Goal: Task Accomplishment & Management: Manage account settings

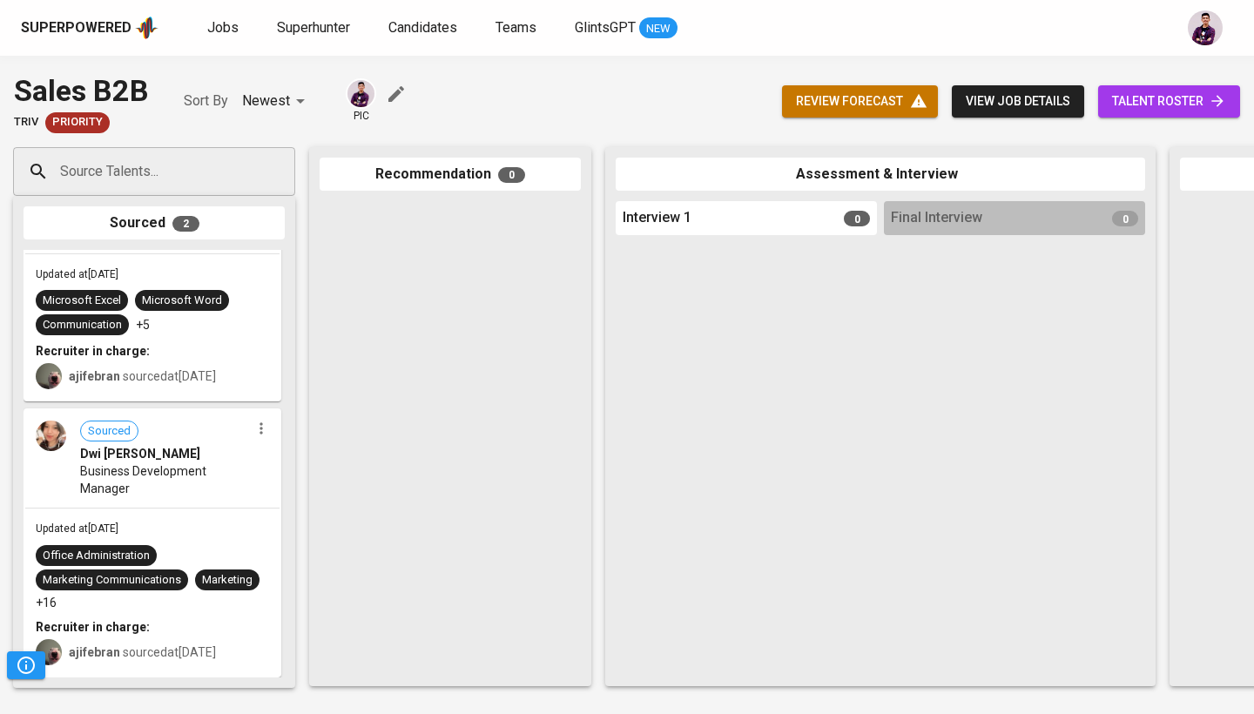
scroll to position [80, 0]
click at [43, 440] on img at bounding box center [51, 436] width 30 height 30
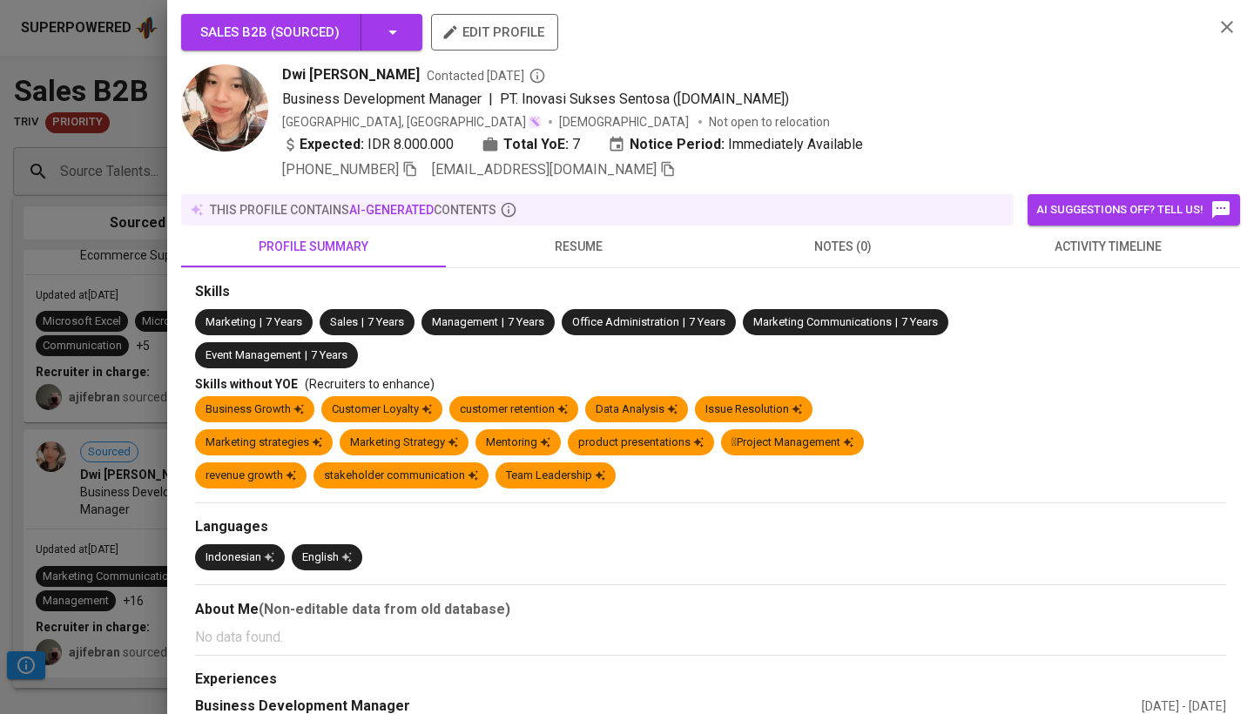
scroll to position [56, 0]
click at [598, 247] on span "resume" at bounding box center [578, 247] width 244 height 22
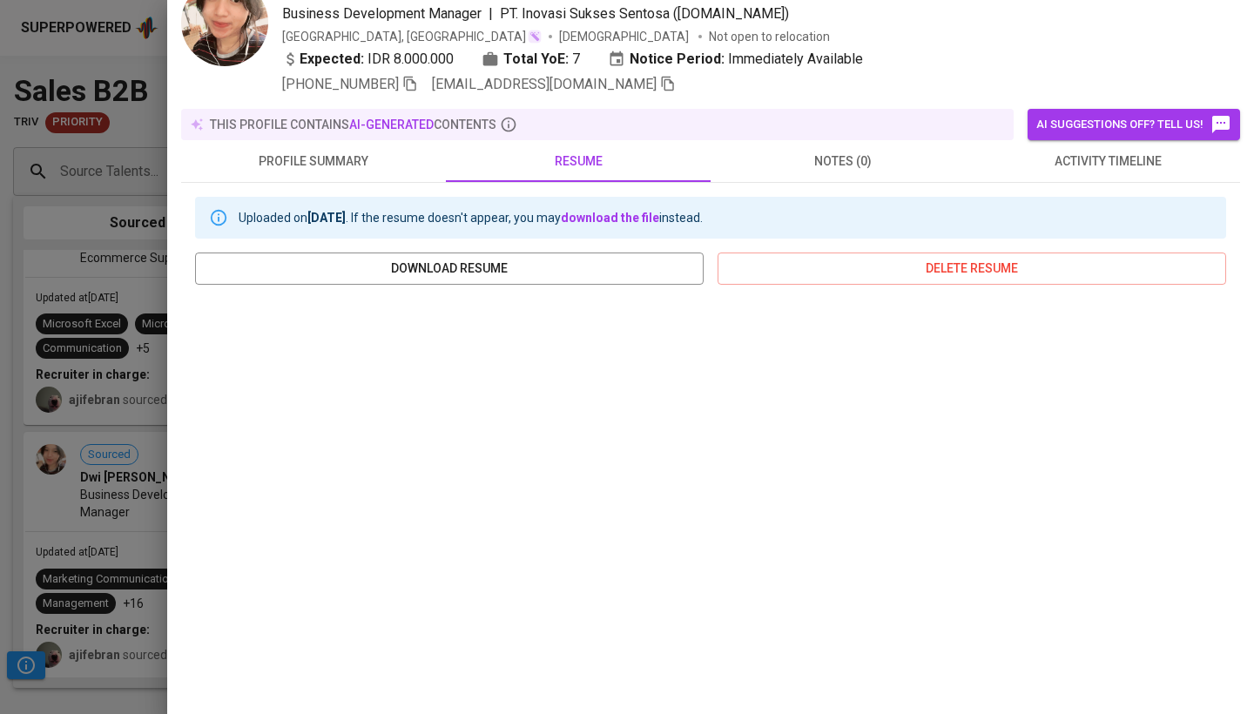
scroll to position [131, 0]
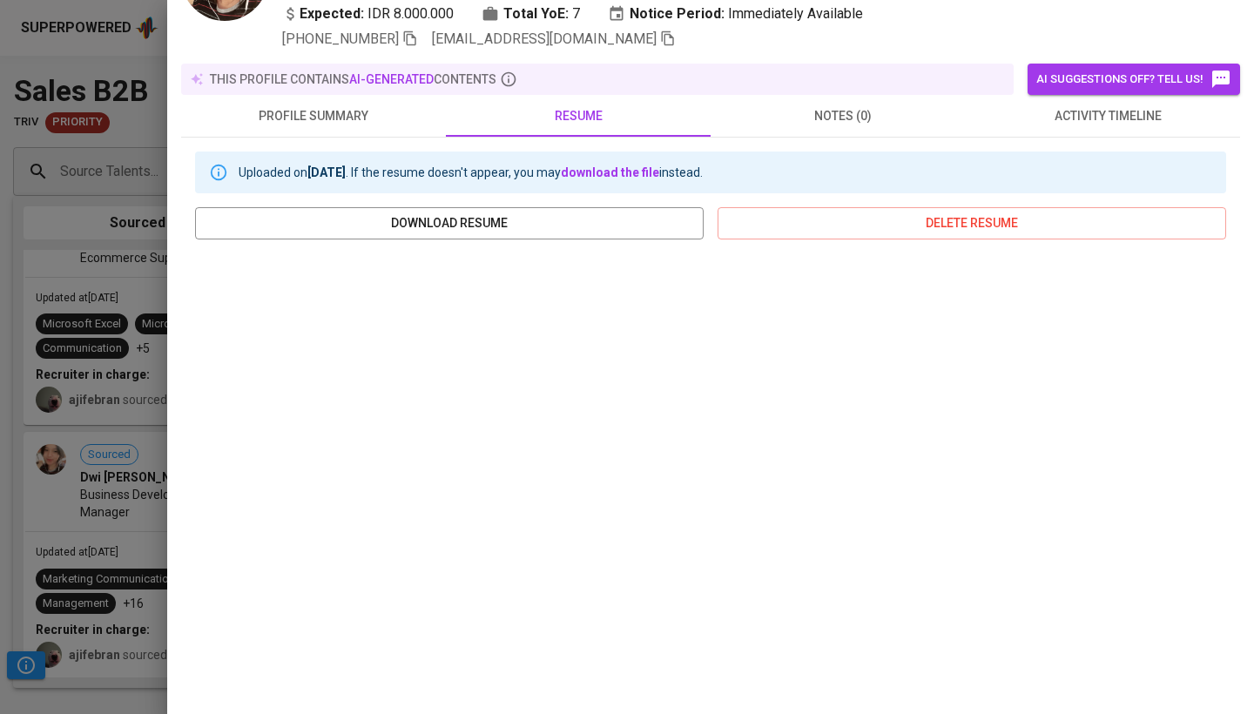
click at [105, 484] on div at bounding box center [627, 357] width 1254 height 714
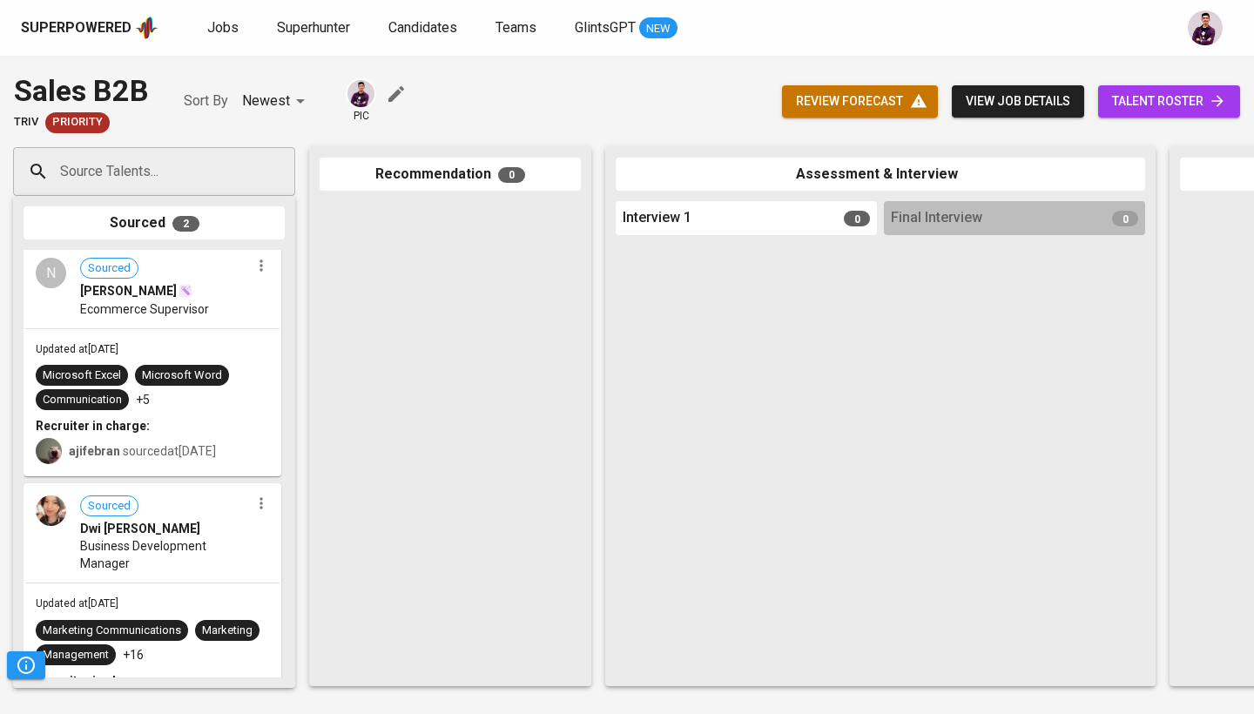
scroll to position [0, 0]
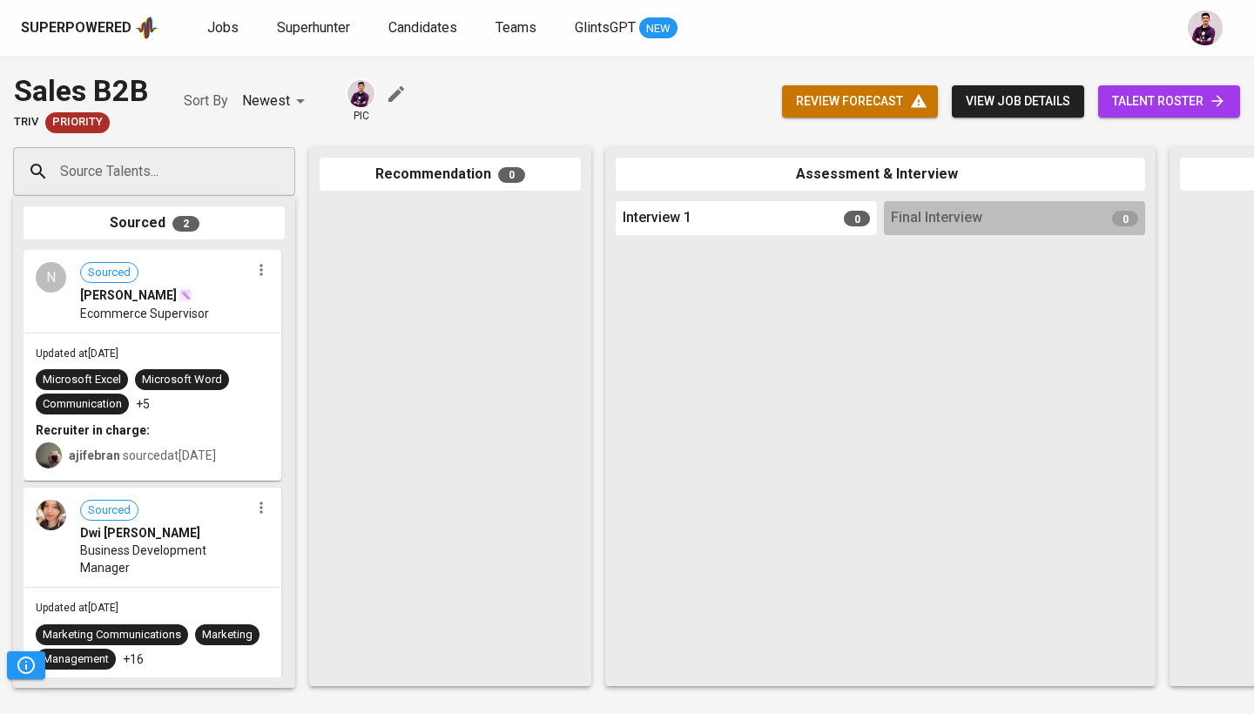
click at [50, 282] on div "N" at bounding box center [51, 277] width 30 height 30
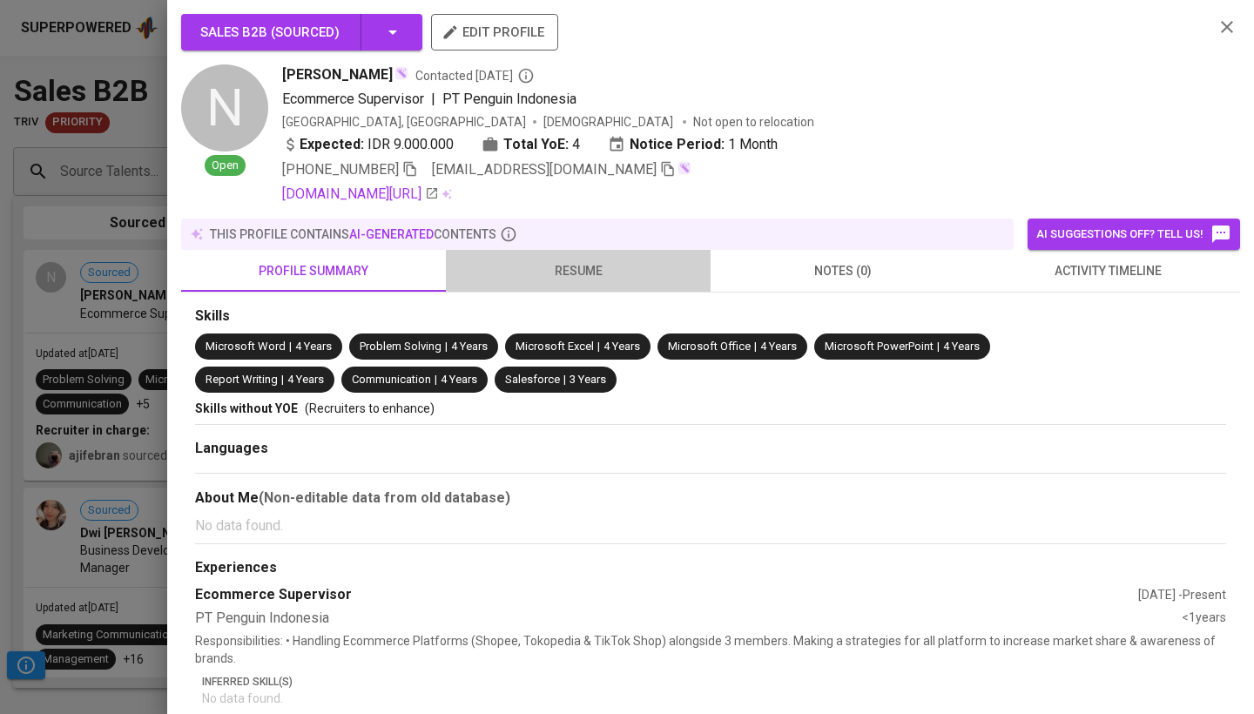
click at [540, 258] on button "resume" at bounding box center [578, 271] width 265 height 42
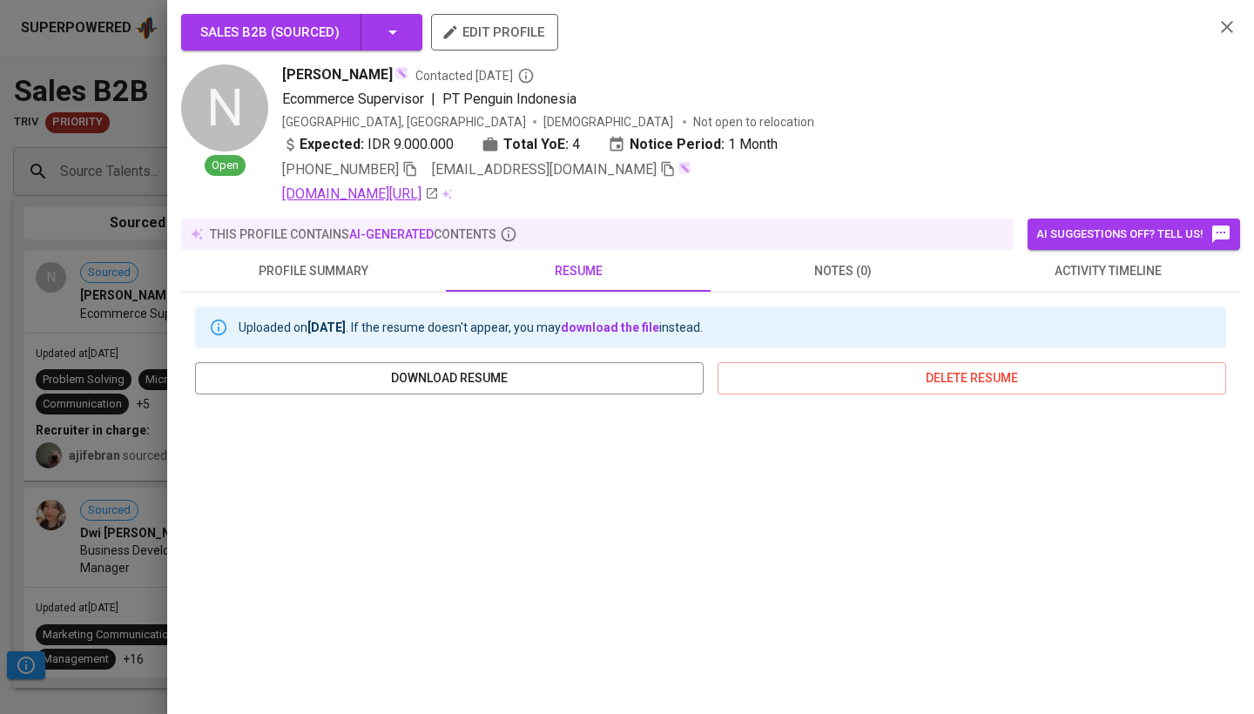
click at [341, 189] on link "[DOMAIN_NAME][URL]" at bounding box center [360, 194] width 157 height 21
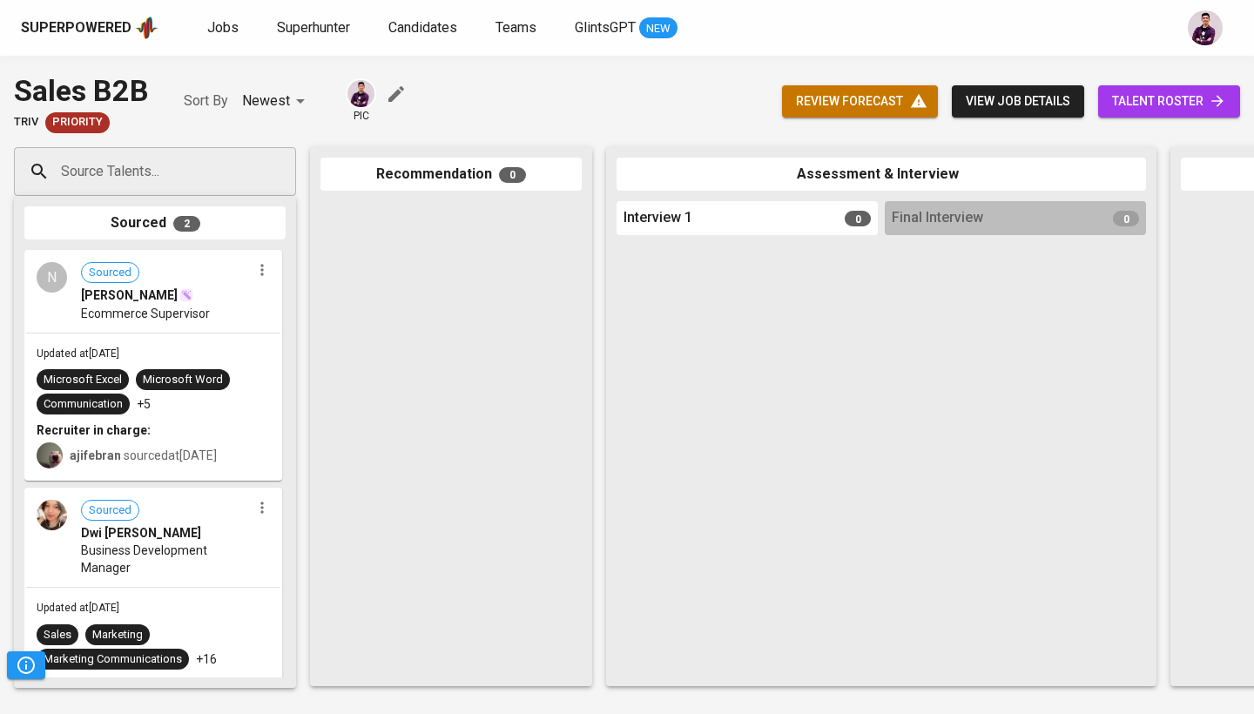
click at [65, 284] on div "N" at bounding box center [52, 277] width 30 height 30
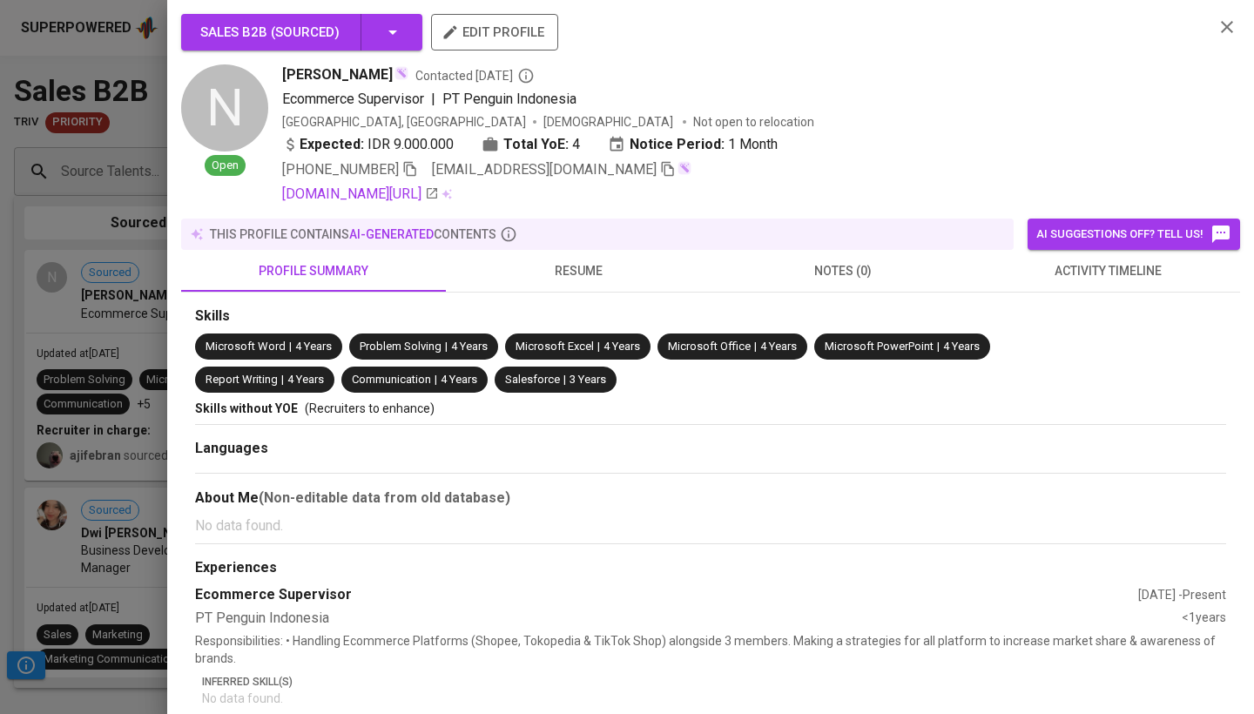
click at [577, 260] on button "resume" at bounding box center [578, 271] width 265 height 42
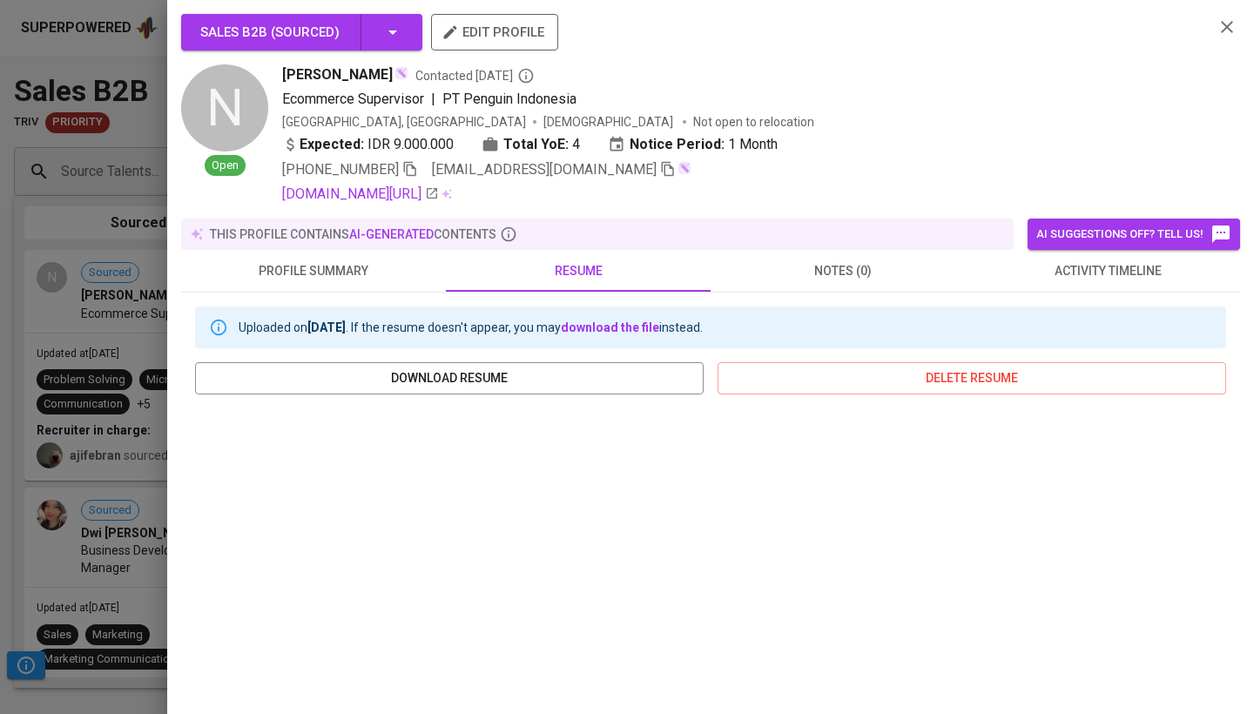
click at [625, 362] on div "Uploaded on [DATE] . If the resume doesn't appear, you may download the file in…" at bounding box center [710, 619] width 1031 height 625
click at [625, 368] on span "download resume" at bounding box center [449, 379] width 481 height 22
click at [121, 225] on div at bounding box center [627, 357] width 1254 height 714
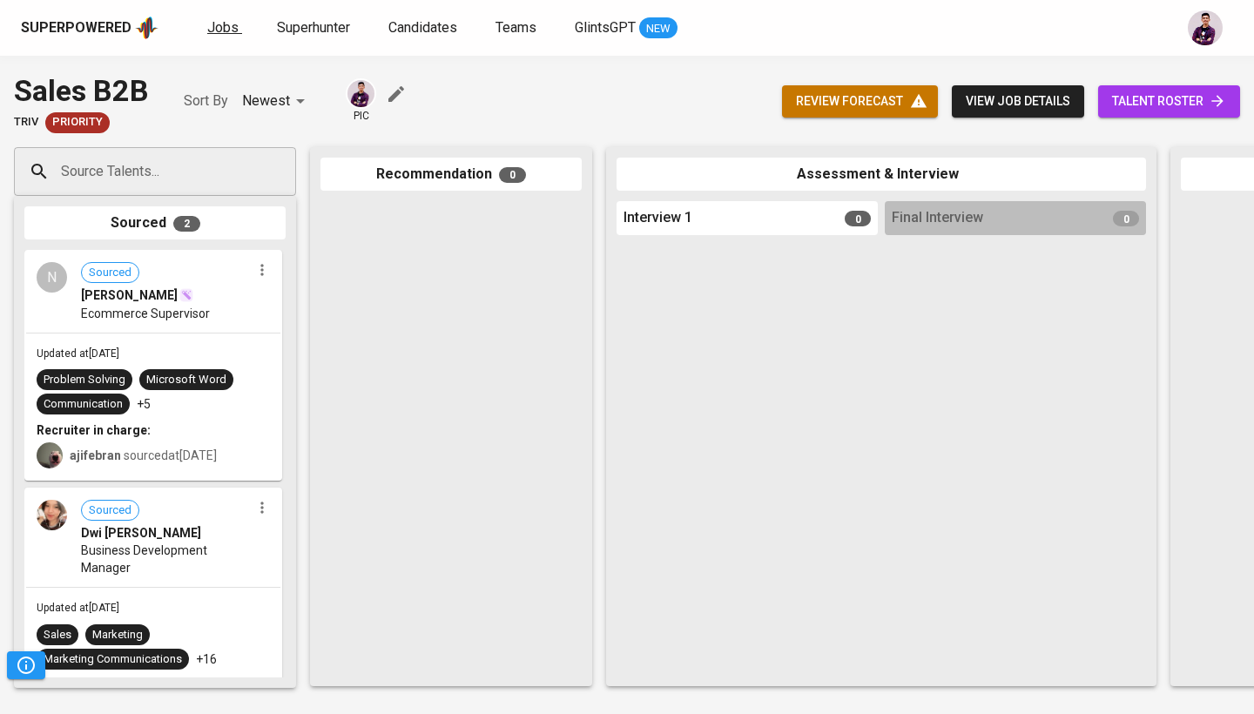
click at [221, 33] on span "Jobs" at bounding box center [222, 27] width 31 height 17
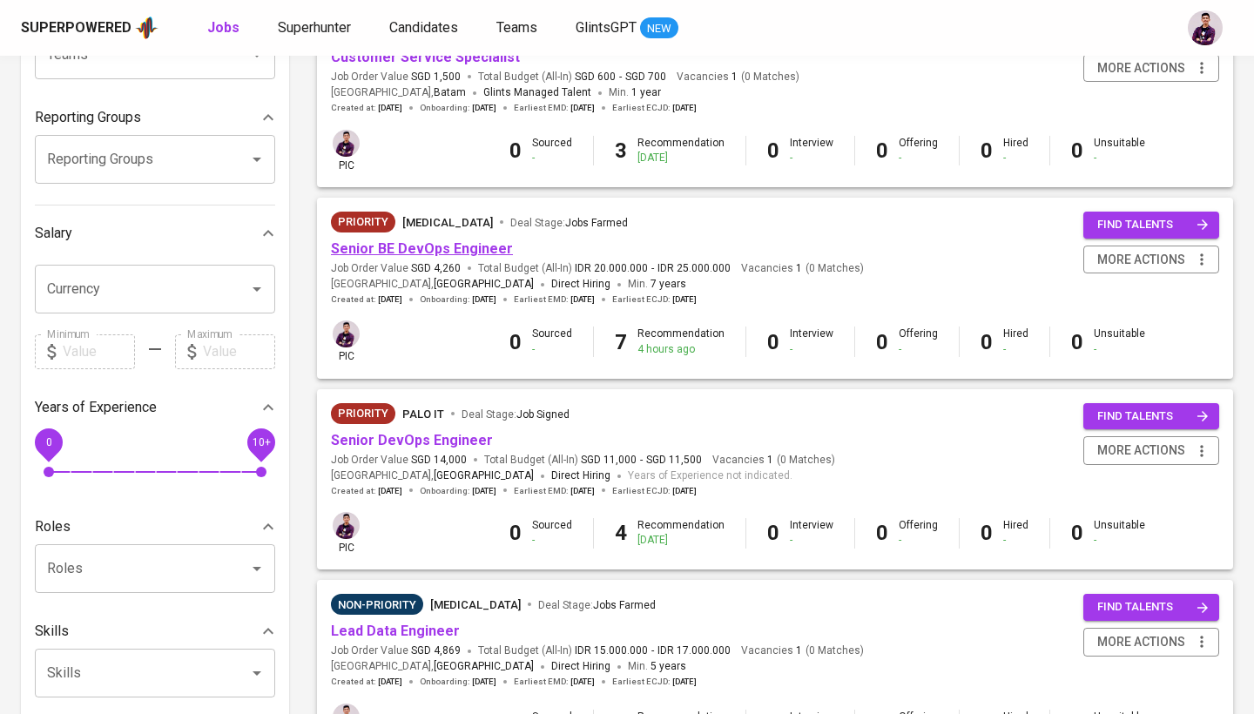
scroll to position [251, 0]
click at [435, 253] on link "Senior BE DevOps Engineer" at bounding box center [422, 248] width 182 height 17
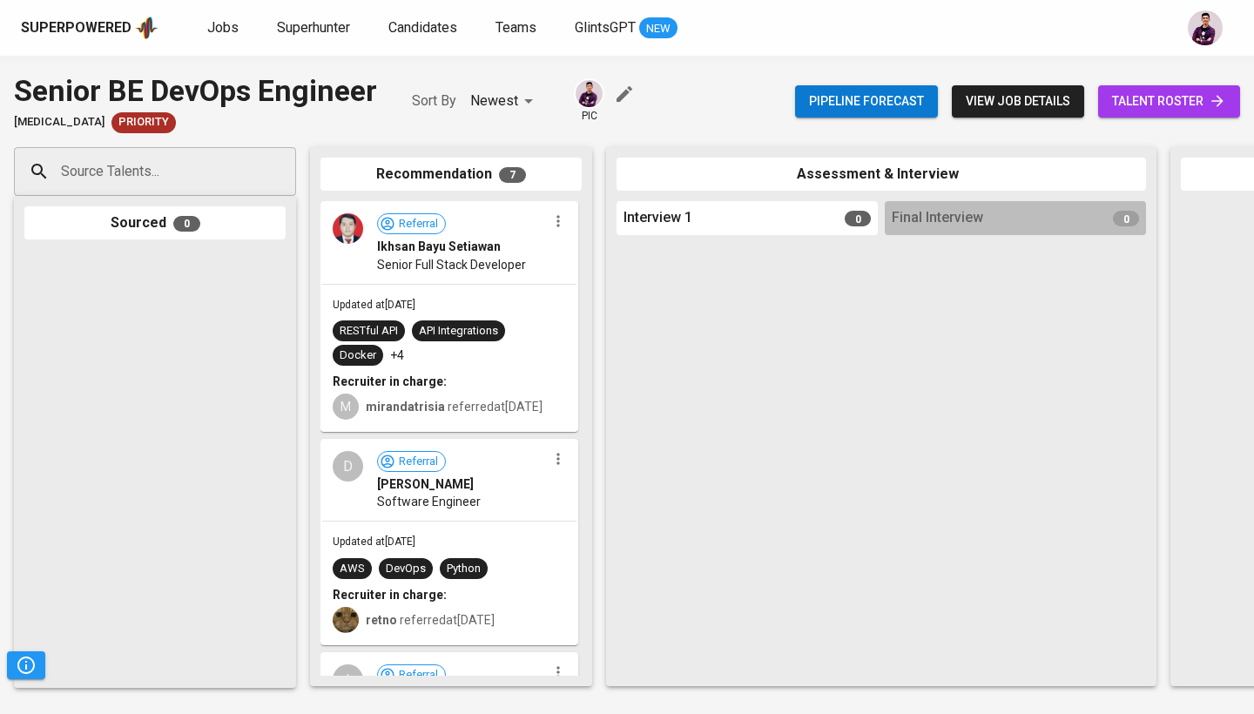
click at [1196, 111] on span "talent roster" at bounding box center [1169, 102] width 114 height 22
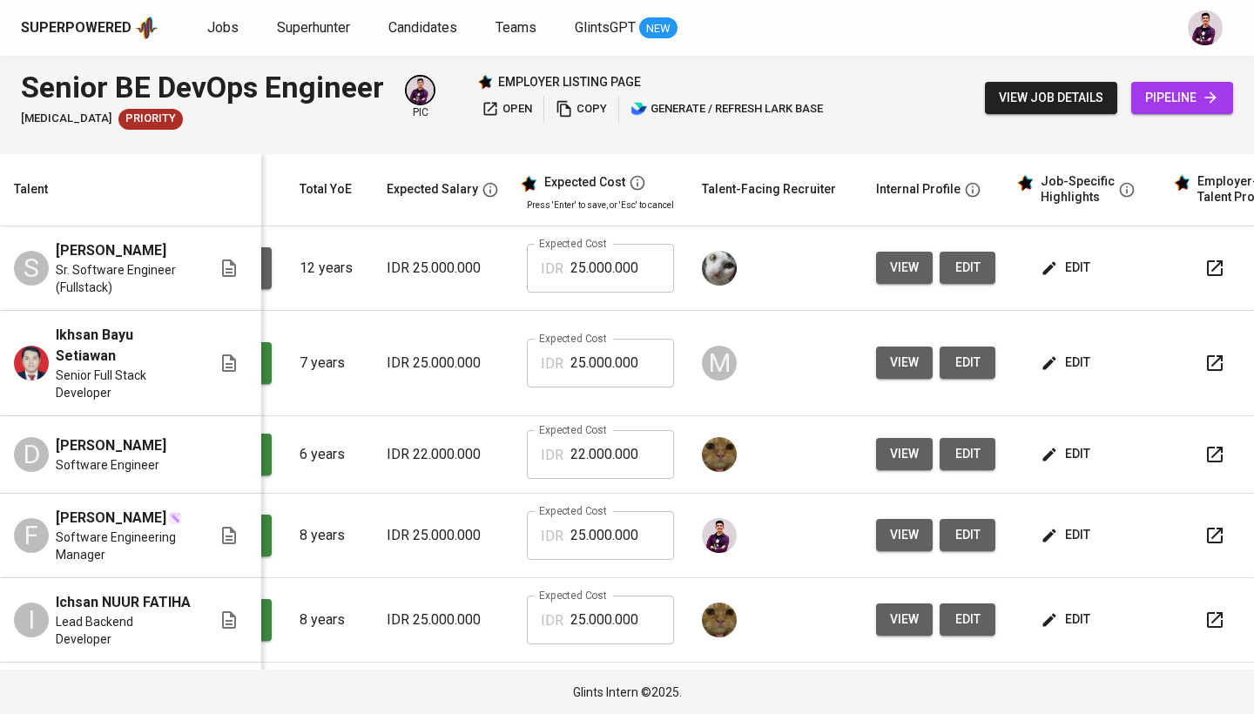
scroll to position [0, 168]
click at [1065, 267] on span "edit" at bounding box center [1068, 268] width 46 height 22
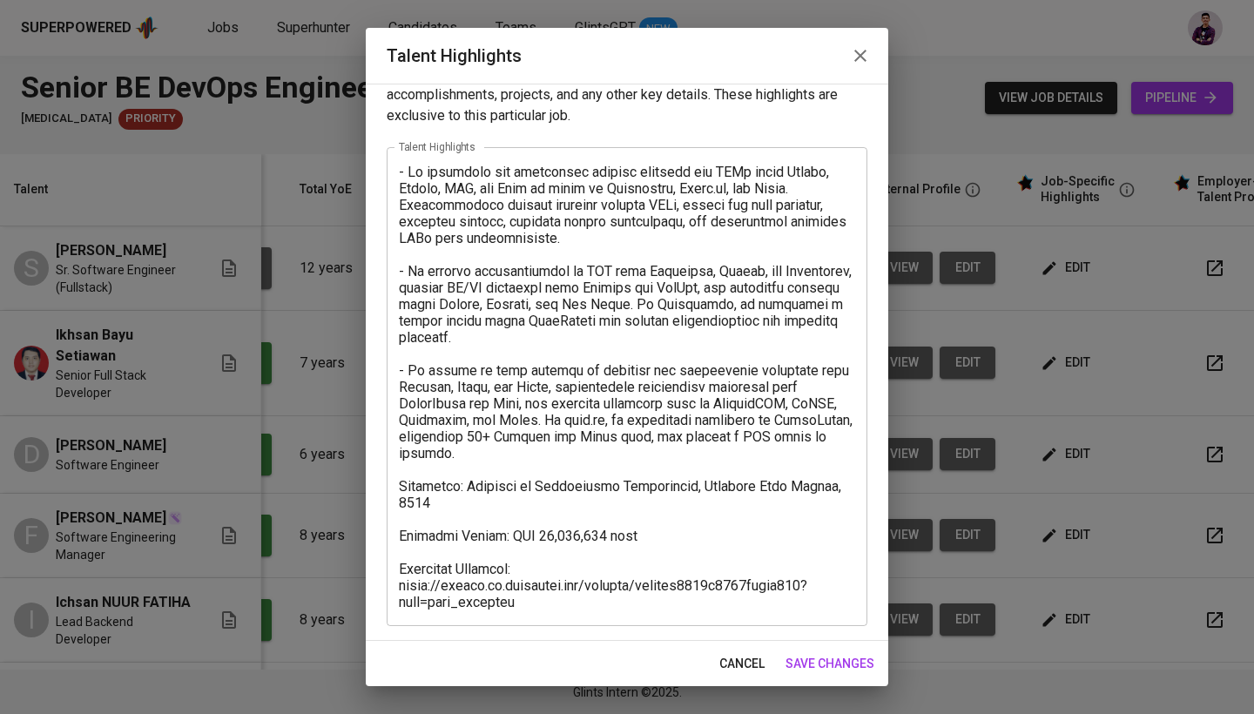
scroll to position [35, 0]
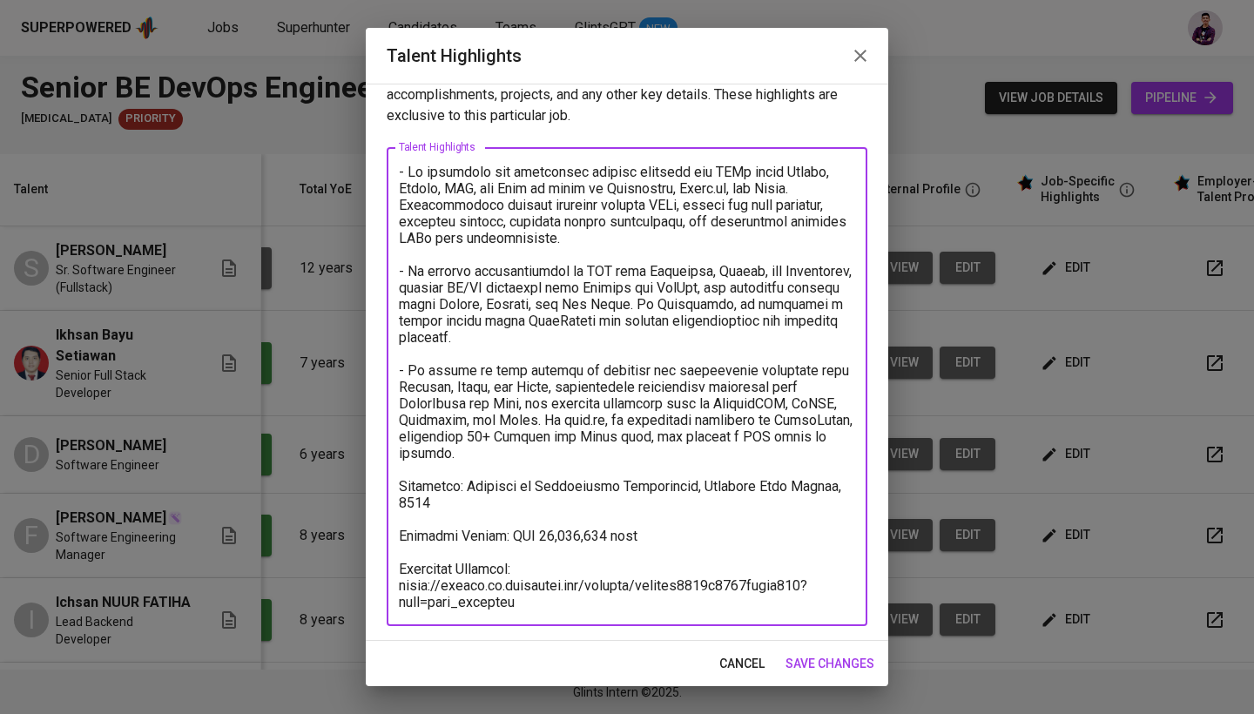
drag, startPoint x: 522, startPoint y: 602, endPoint x: 396, endPoint y: 584, distance: 126.8
click at [396, 584] on div "x Talent Highlights" at bounding box center [627, 386] width 481 height 479
click at [516, 597] on textarea at bounding box center [627, 387] width 456 height 447
drag, startPoint x: 526, startPoint y: 601, endPoint x: 400, endPoint y: 589, distance: 126.9
click at [400, 589] on textarea at bounding box center [627, 387] width 456 height 447
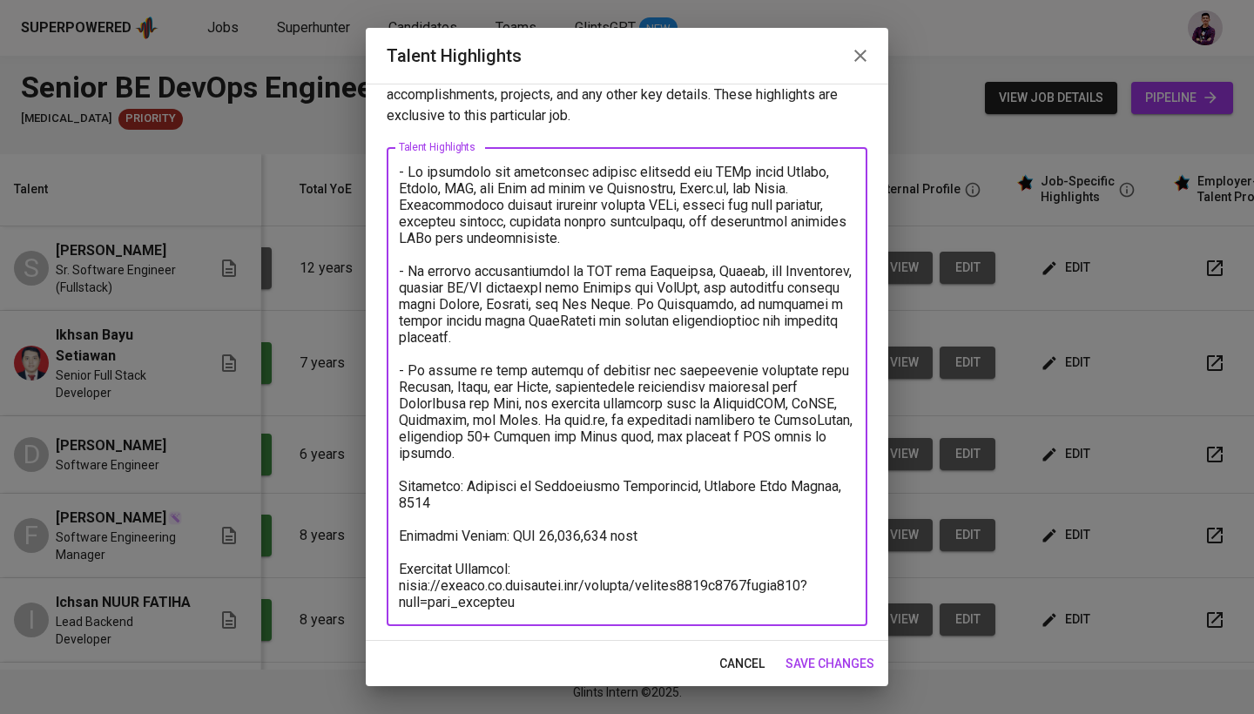
paste textarea "o765yo18279n1uyr3uth"
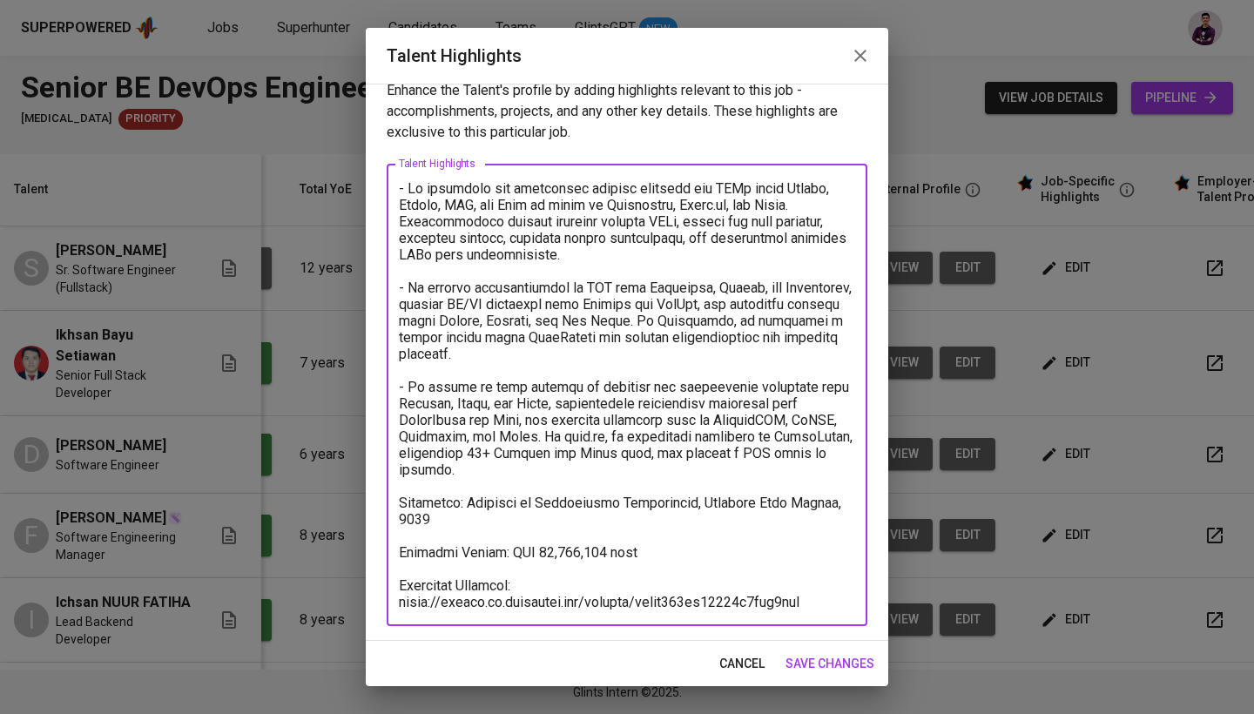
scroll to position [18, 0]
type textarea "- He developed and maintained backend services and APIs using Golang, Python, P…"
click at [821, 667] on span "save changes" at bounding box center [830, 664] width 89 height 22
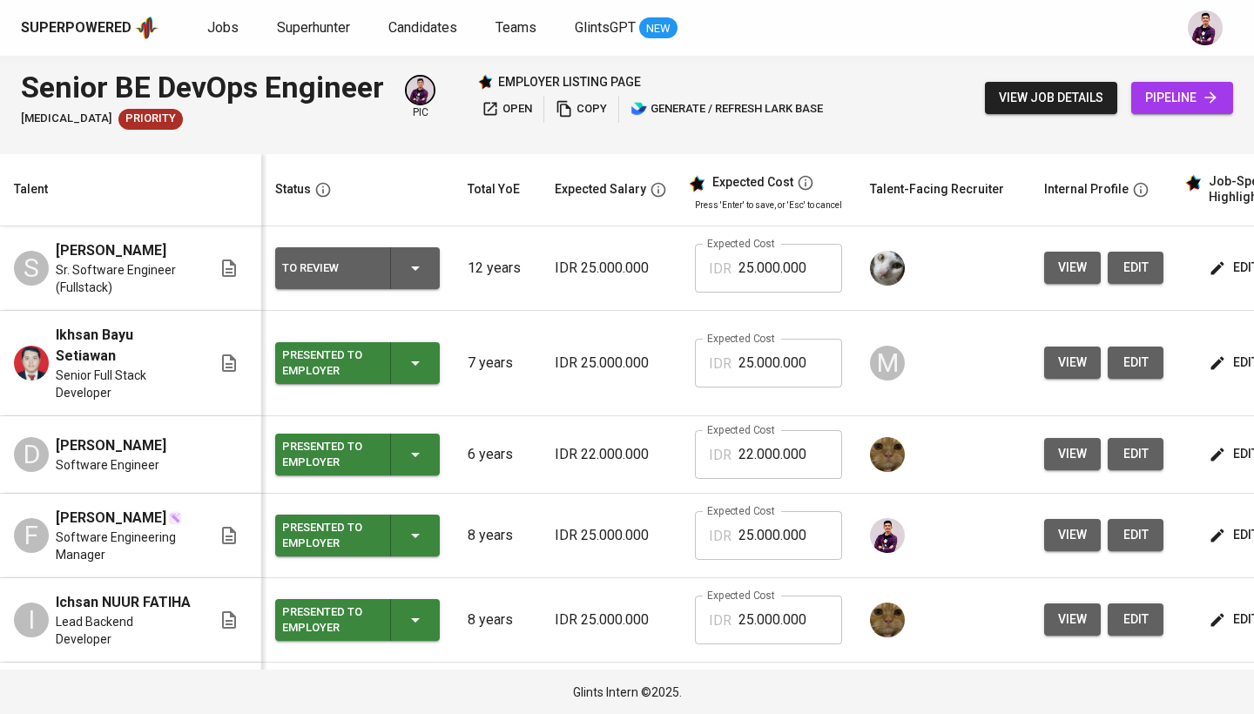
scroll to position [0, 0]
click at [443, 261] on td "To Review" at bounding box center [357, 268] width 193 height 85
click at [423, 260] on icon "button" at bounding box center [415, 268] width 21 height 21
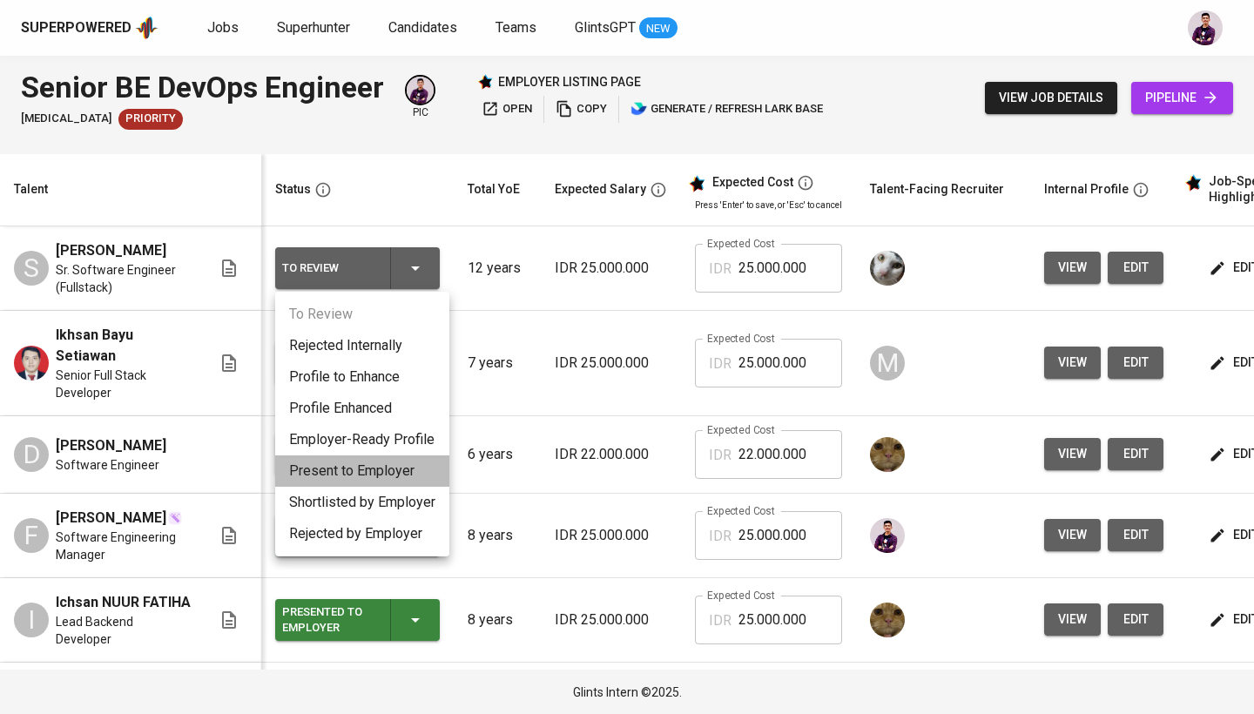
click at [397, 465] on li "Present to Employer" at bounding box center [362, 471] width 174 height 31
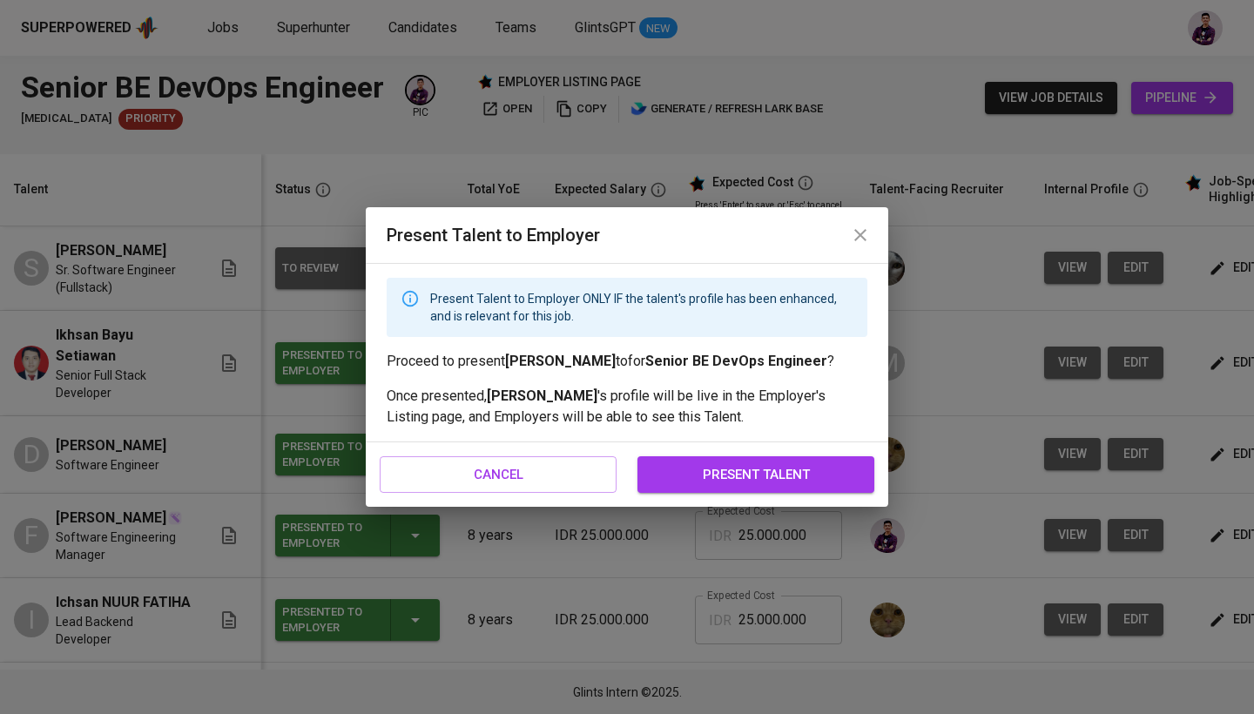
click at [796, 477] on span "present talent" at bounding box center [756, 474] width 199 height 23
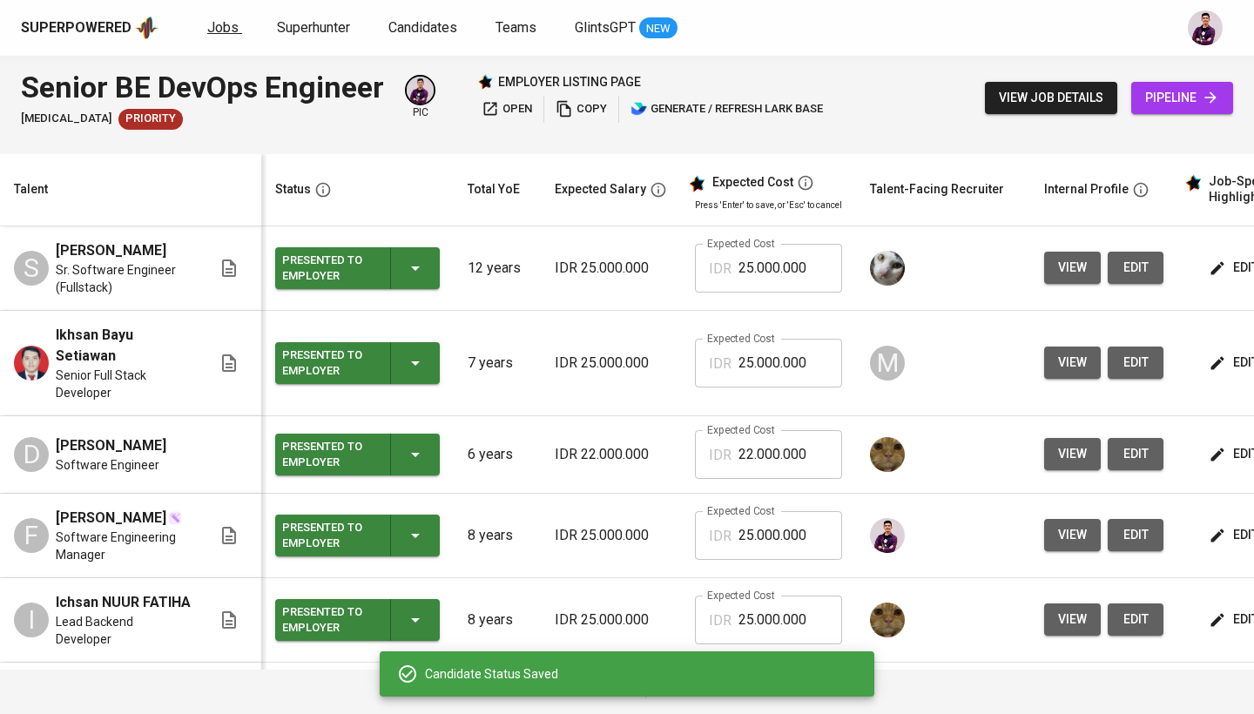
click at [218, 31] on span "Jobs" at bounding box center [222, 27] width 31 height 17
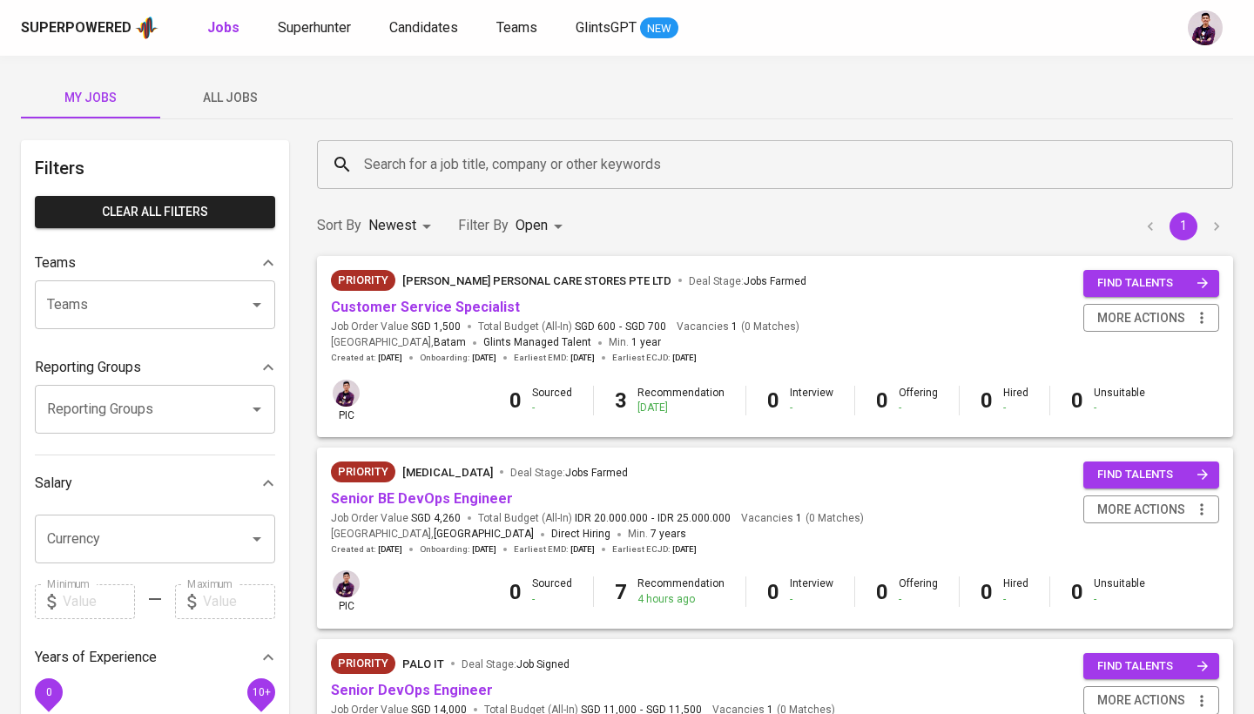
click at [234, 101] on span "All Jobs" at bounding box center [230, 98] width 118 height 22
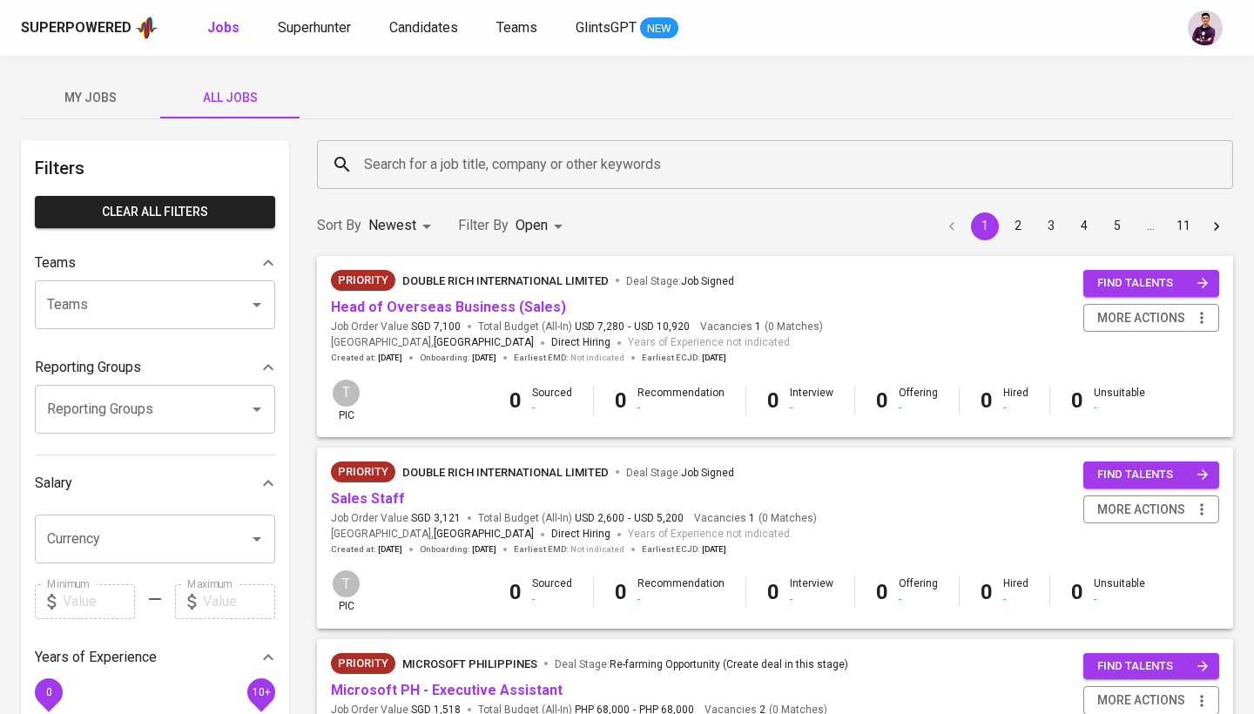
click at [382, 170] on input "Search for a job title, company or other keywords" at bounding box center [780, 164] width 840 height 33
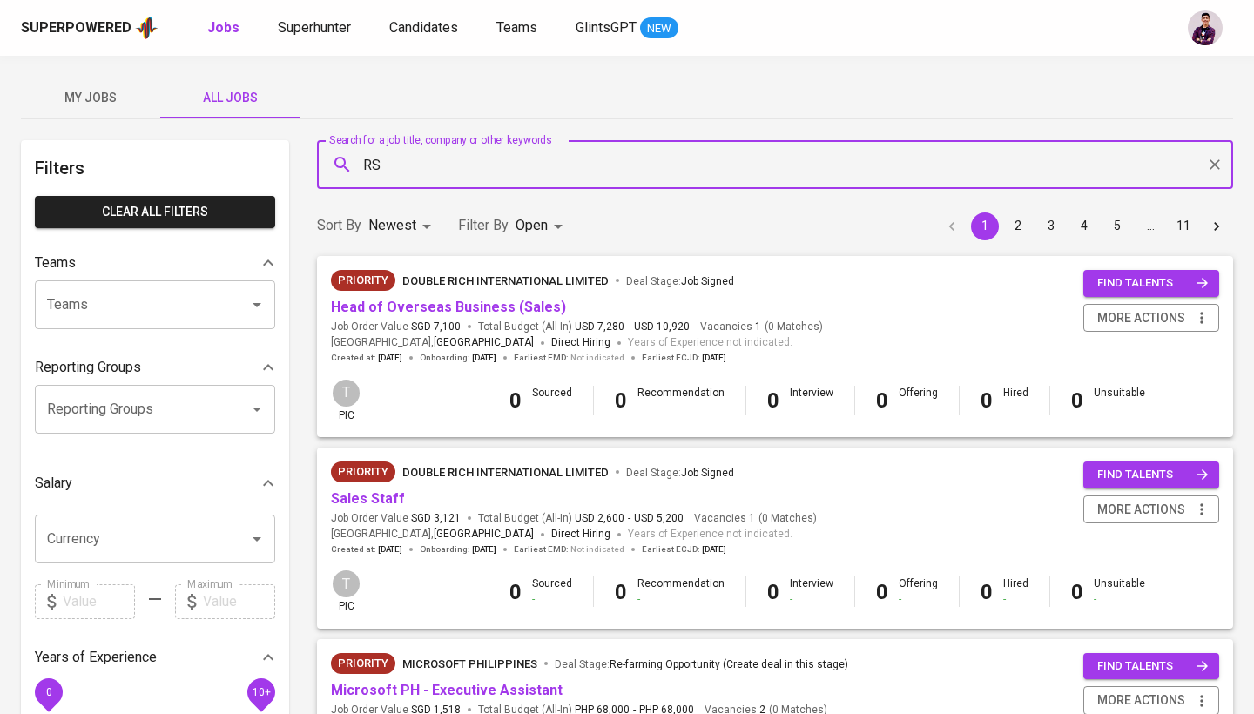
type input "RSM"
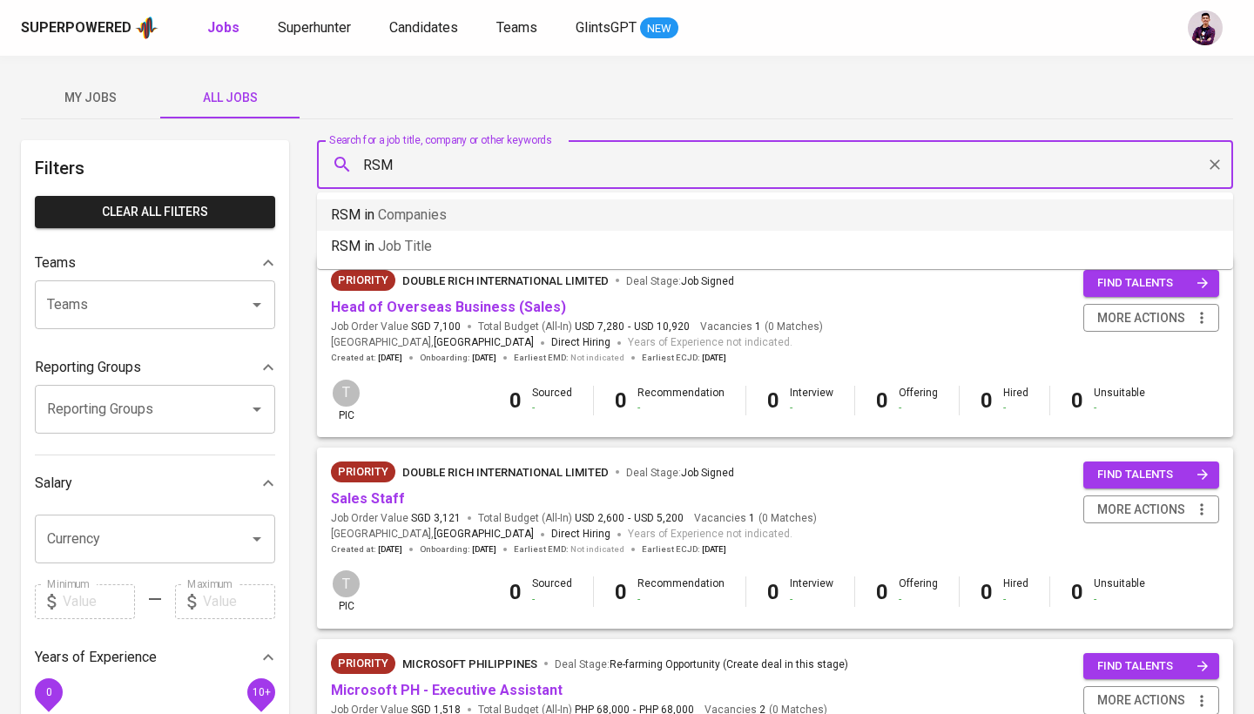
click at [402, 218] on span "Companies" at bounding box center [412, 214] width 69 height 17
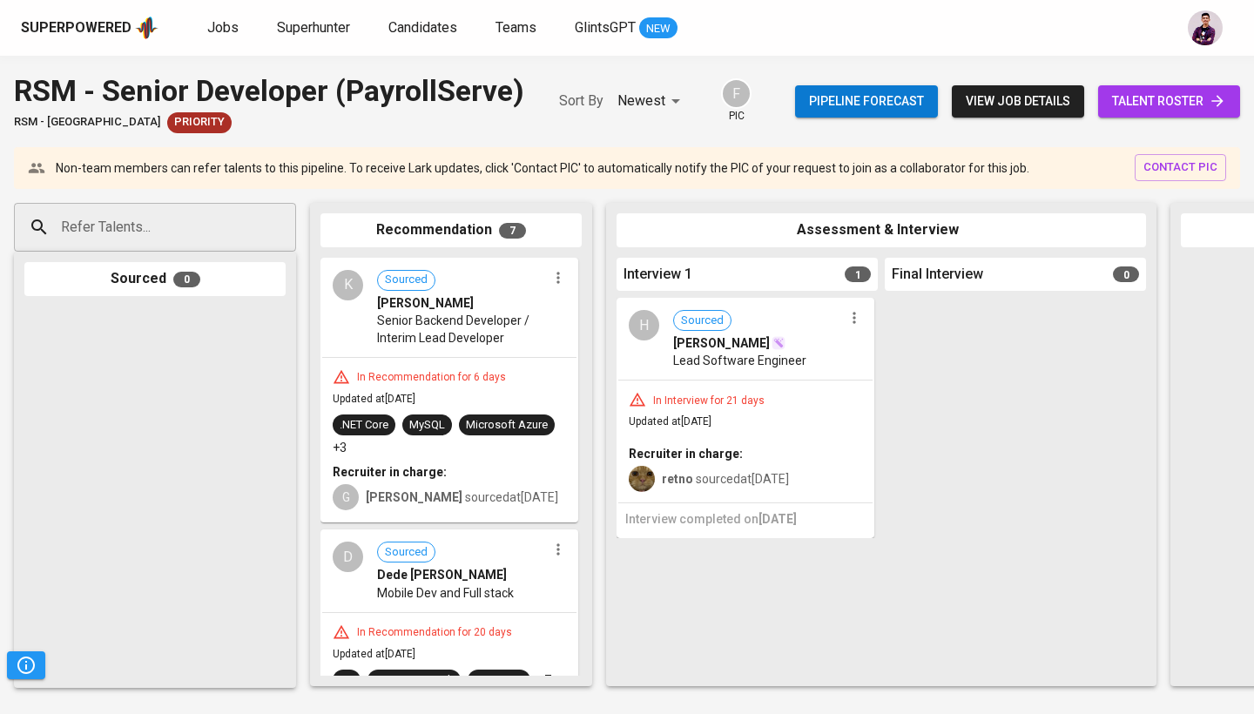
click at [352, 286] on div "K" at bounding box center [348, 285] width 30 height 30
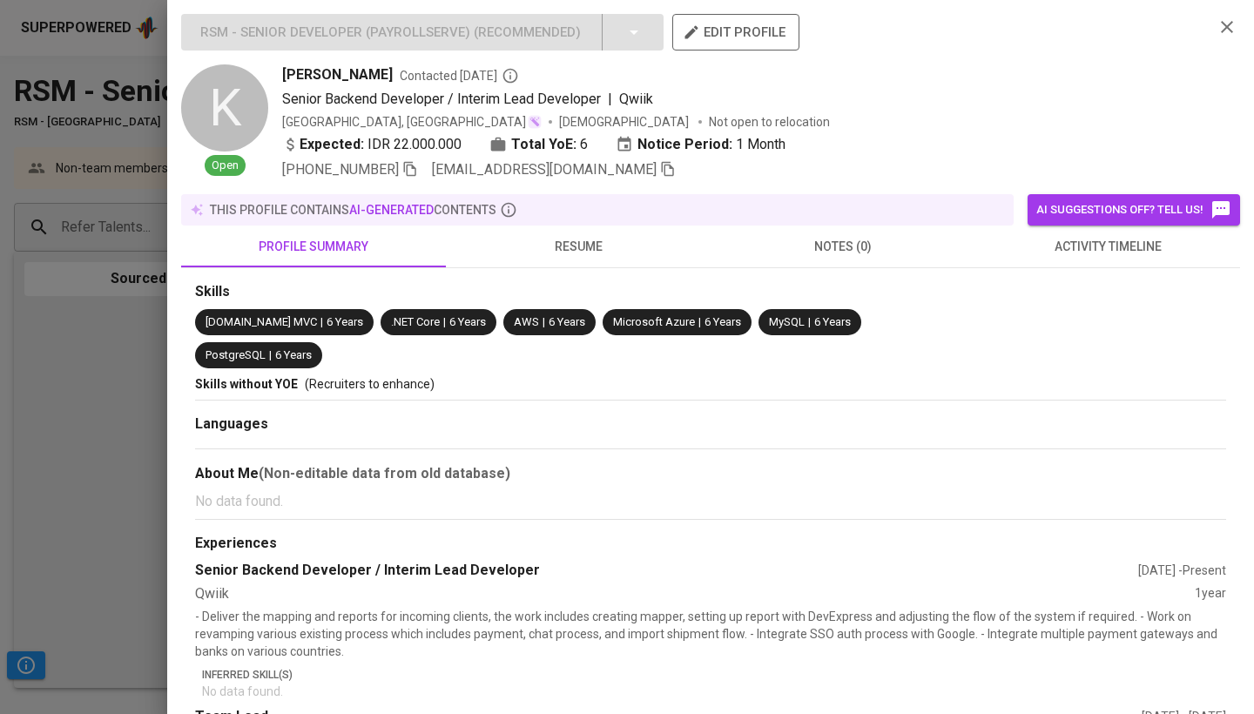
click at [1106, 260] on button "activity timeline" at bounding box center [1108, 247] width 265 height 42
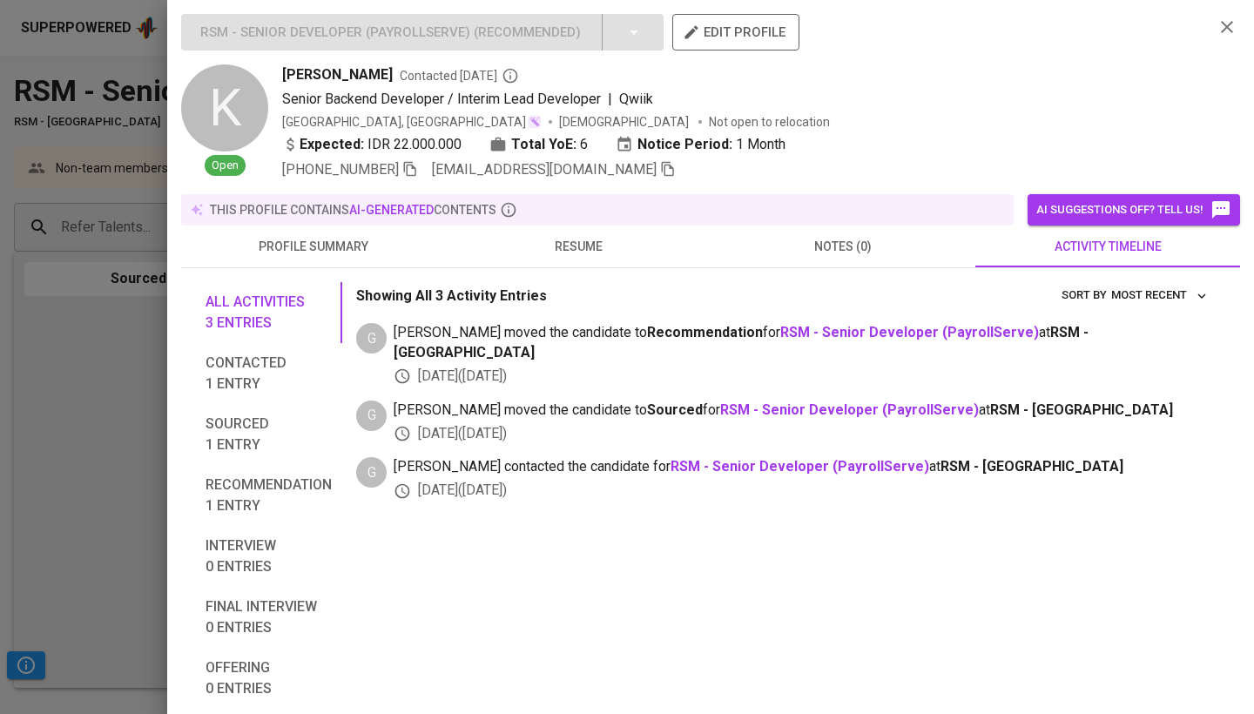
click at [576, 246] on span "resume" at bounding box center [578, 247] width 244 height 22
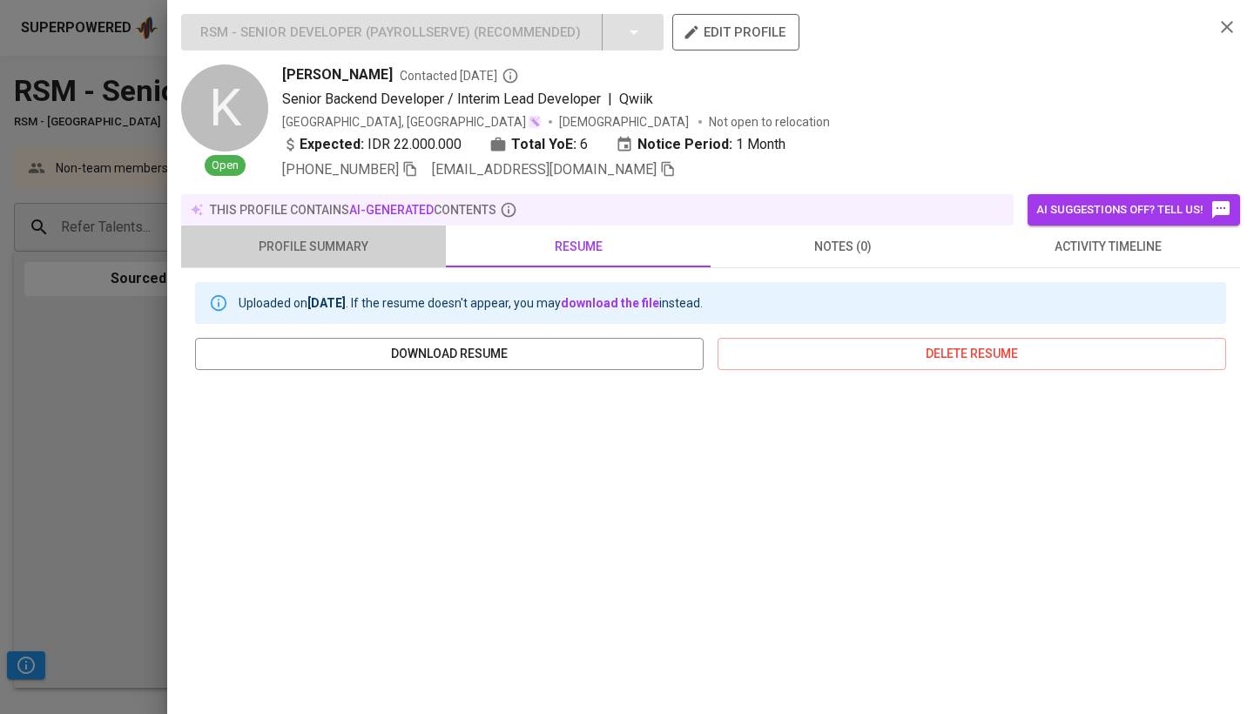
click at [350, 252] on span "profile summary" at bounding box center [314, 247] width 244 height 22
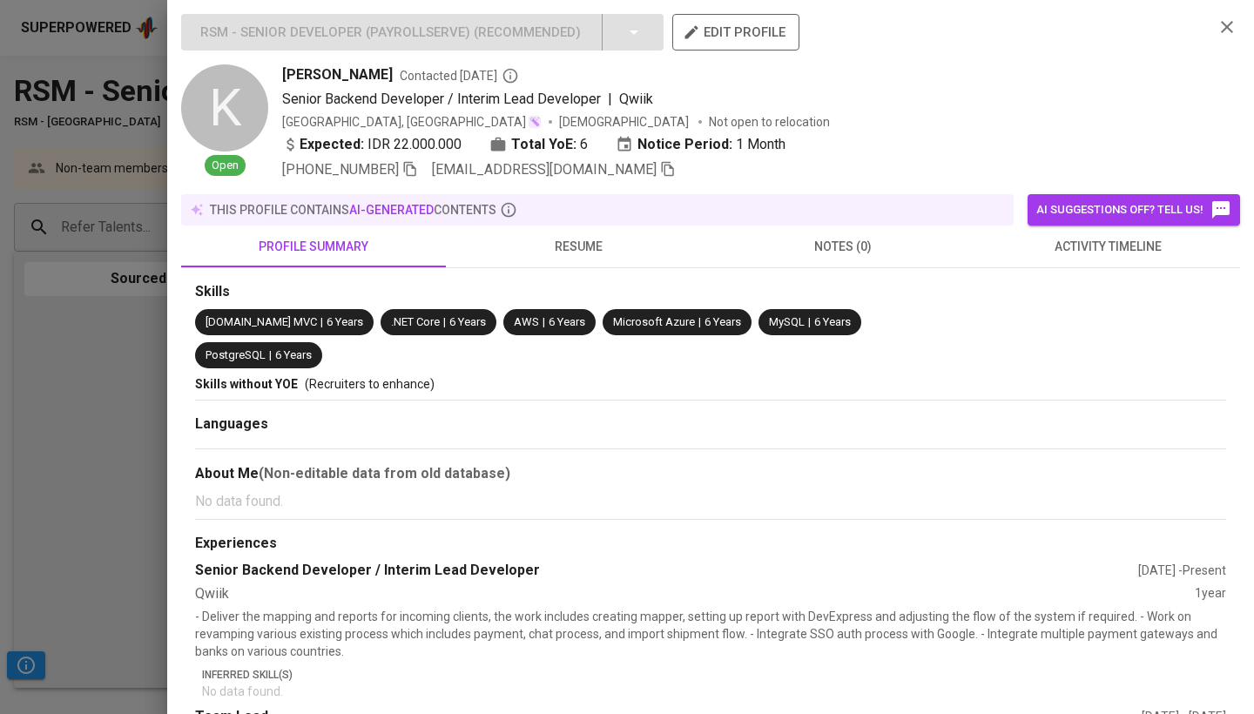
click at [559, 240] on span "resume" at bounding box center [578, 247] width 244 height 22
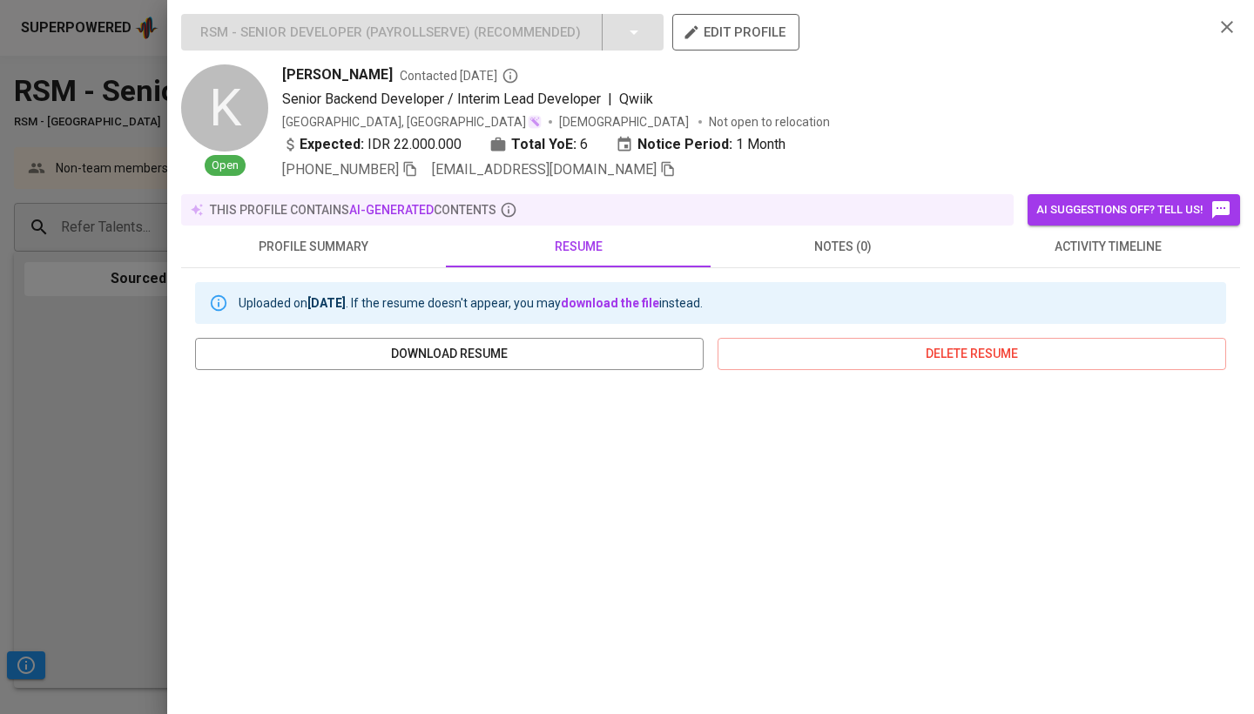
click at [840, 235] on button "notes (0)" at bounding box center [843, 247] width 265 height 42
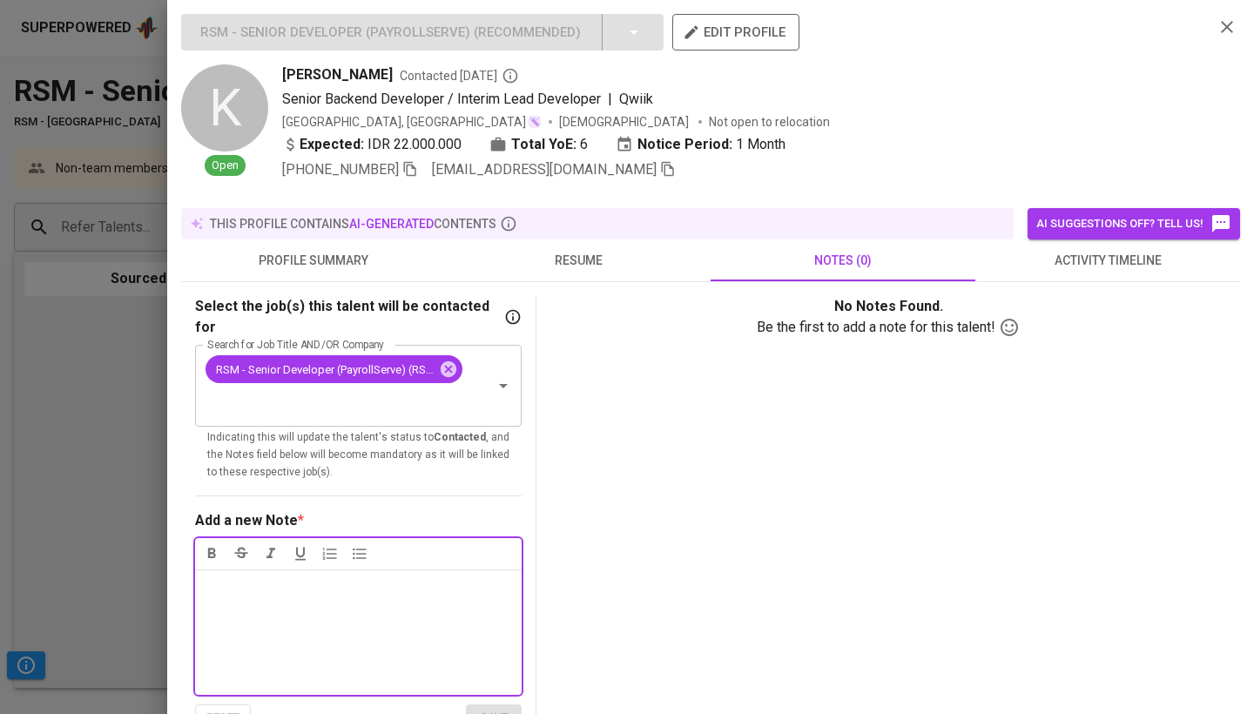
click at [1240, 33] on div "RSM - Senior Developer (PayrollServe) ( Recommended ) edit profile K Open Kivla…" at bounding box center [710, 97] width 1059 height 166
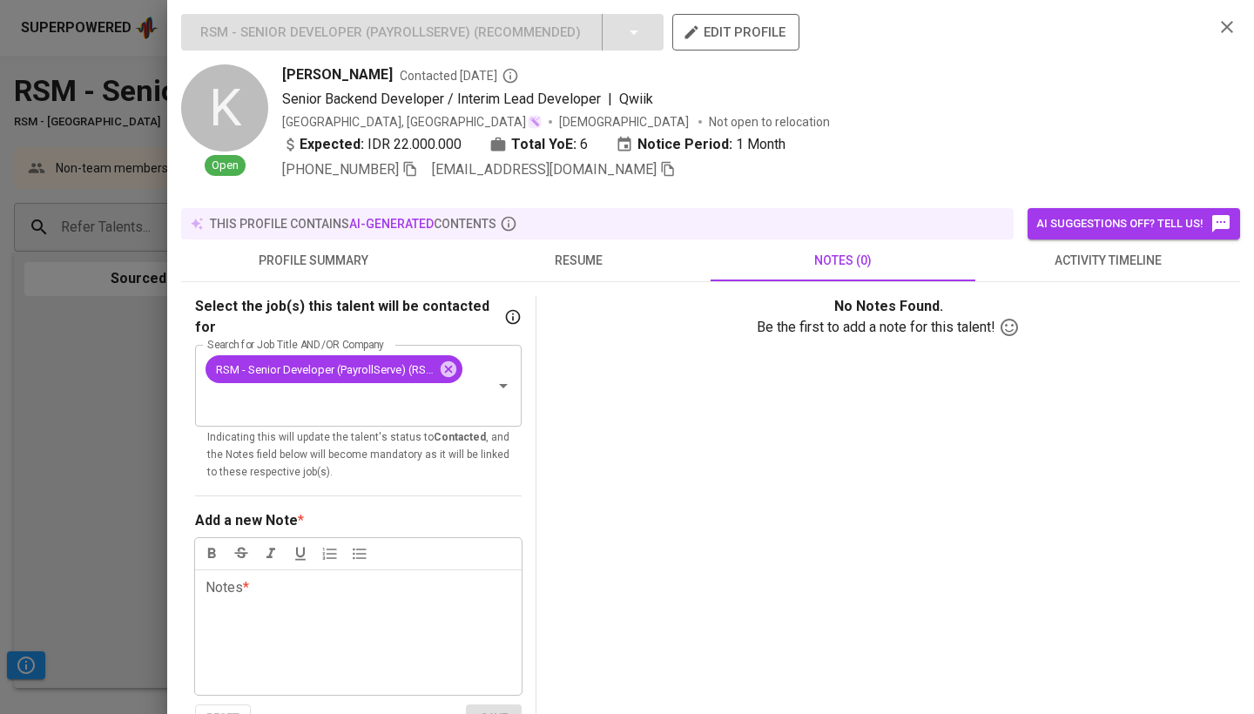
click at [1231, 27] on icon "button" at bounding box center [1227, 27] width 21 height 21
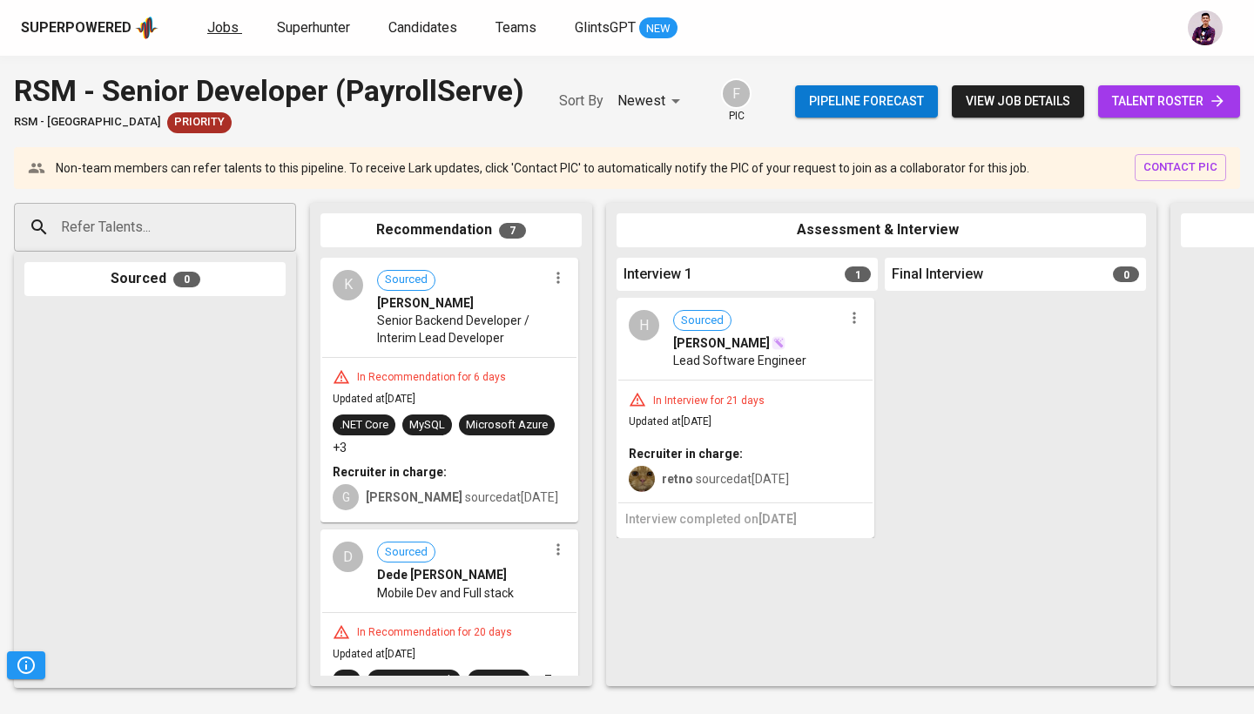
click at [222, 35] on span "Jobs" at bounding box center [222, 27] width 31 height 17
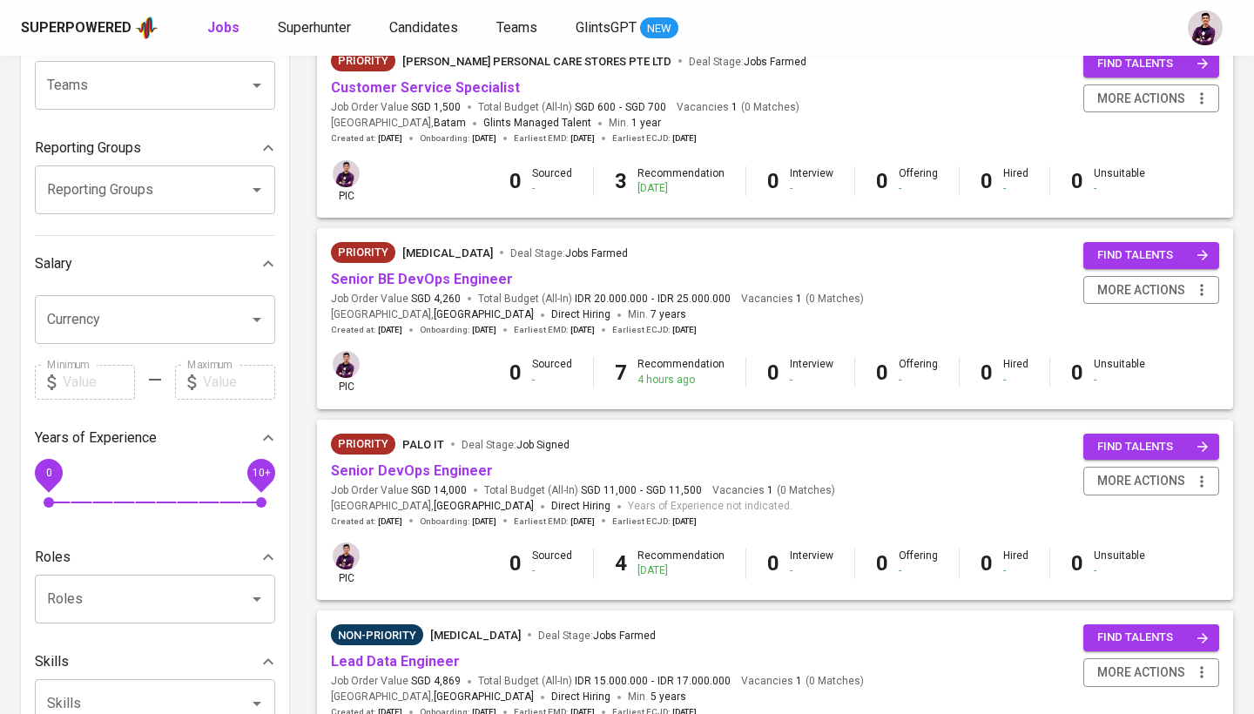
scroll to position [307, 0]
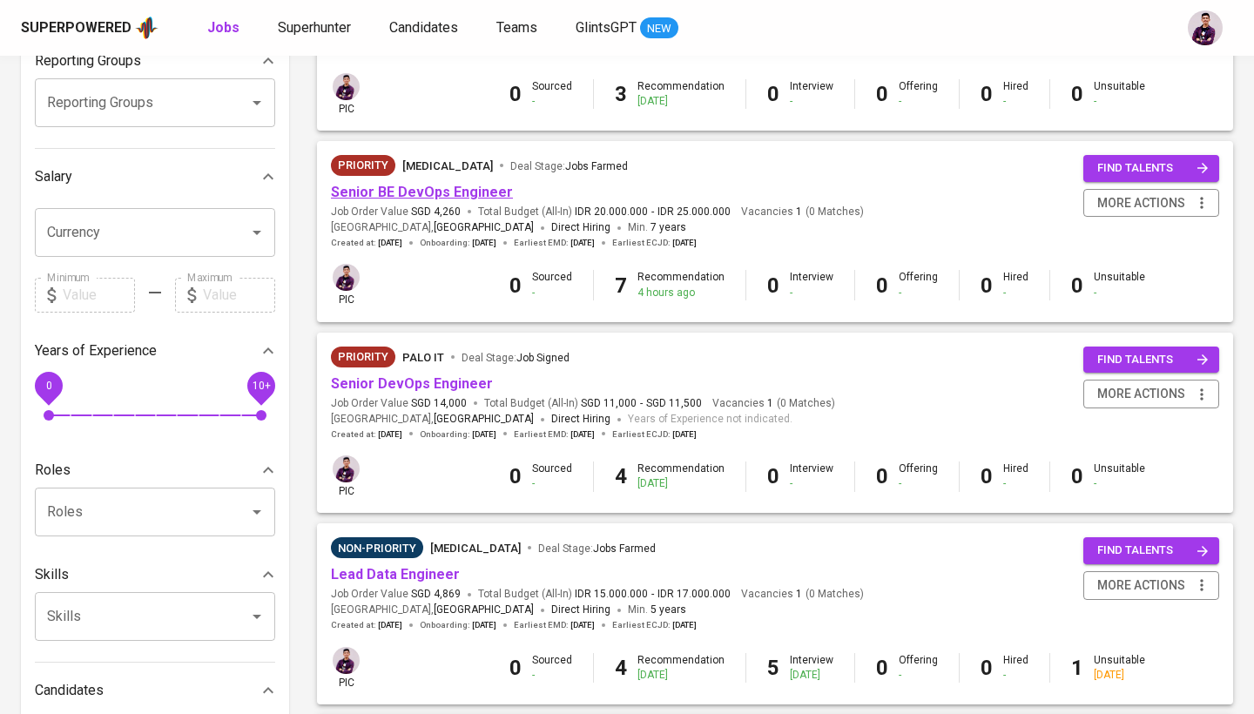
click at [466, 193] on link "Senior BE DevOps Engineer" at bounding box center [422, 192] width 182 height 17
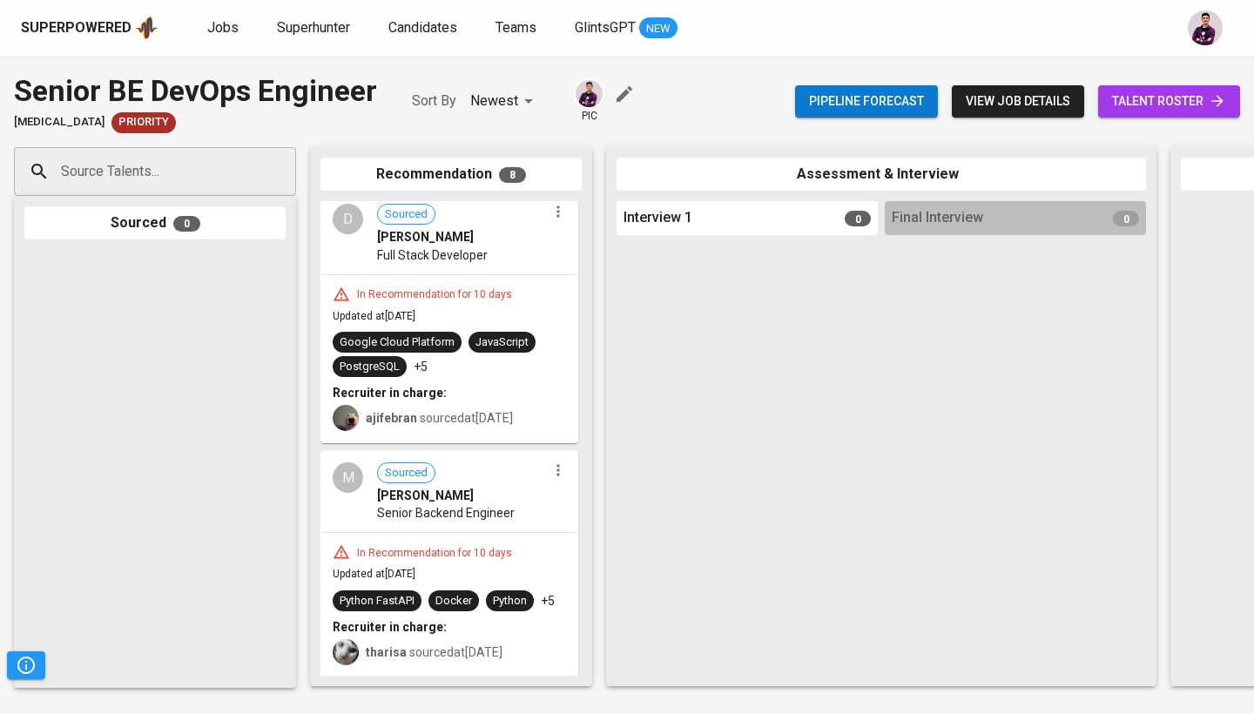
scroll to position [1349, 0]
click at [465, 18] on div "Jobs Superhunter Candidates Teams GlintsGPT NEW" at bounding box center [442, 28] width 470 height 22
click at [107, 318] on div at bounding box center [154, 464] width 261 height 428
